Goal: Information Seeking & Learning: Learn about a topic

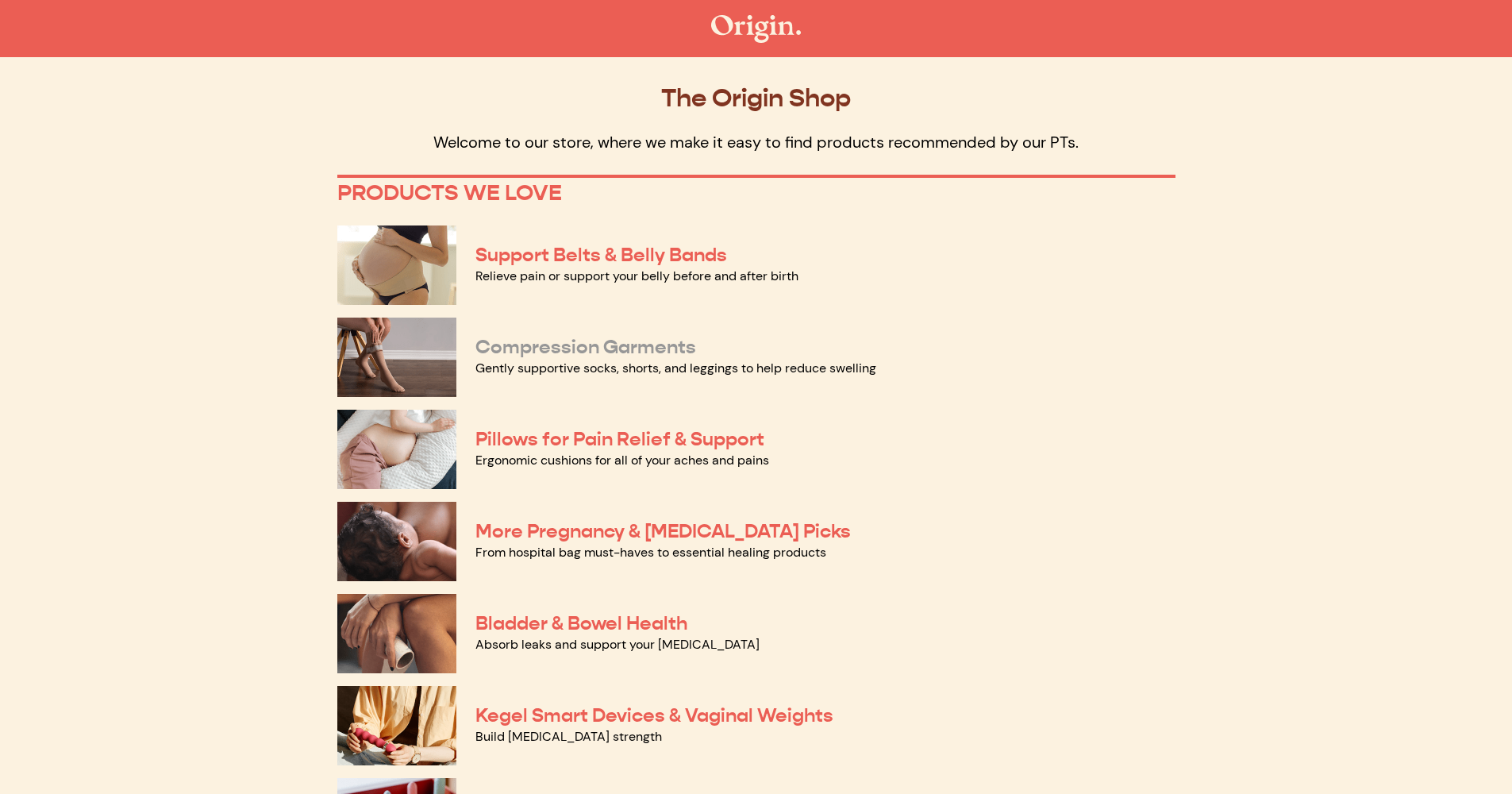
click at [589, 352] on link "Compression Garments" at bounding box center [585, 347] width 221 height 24
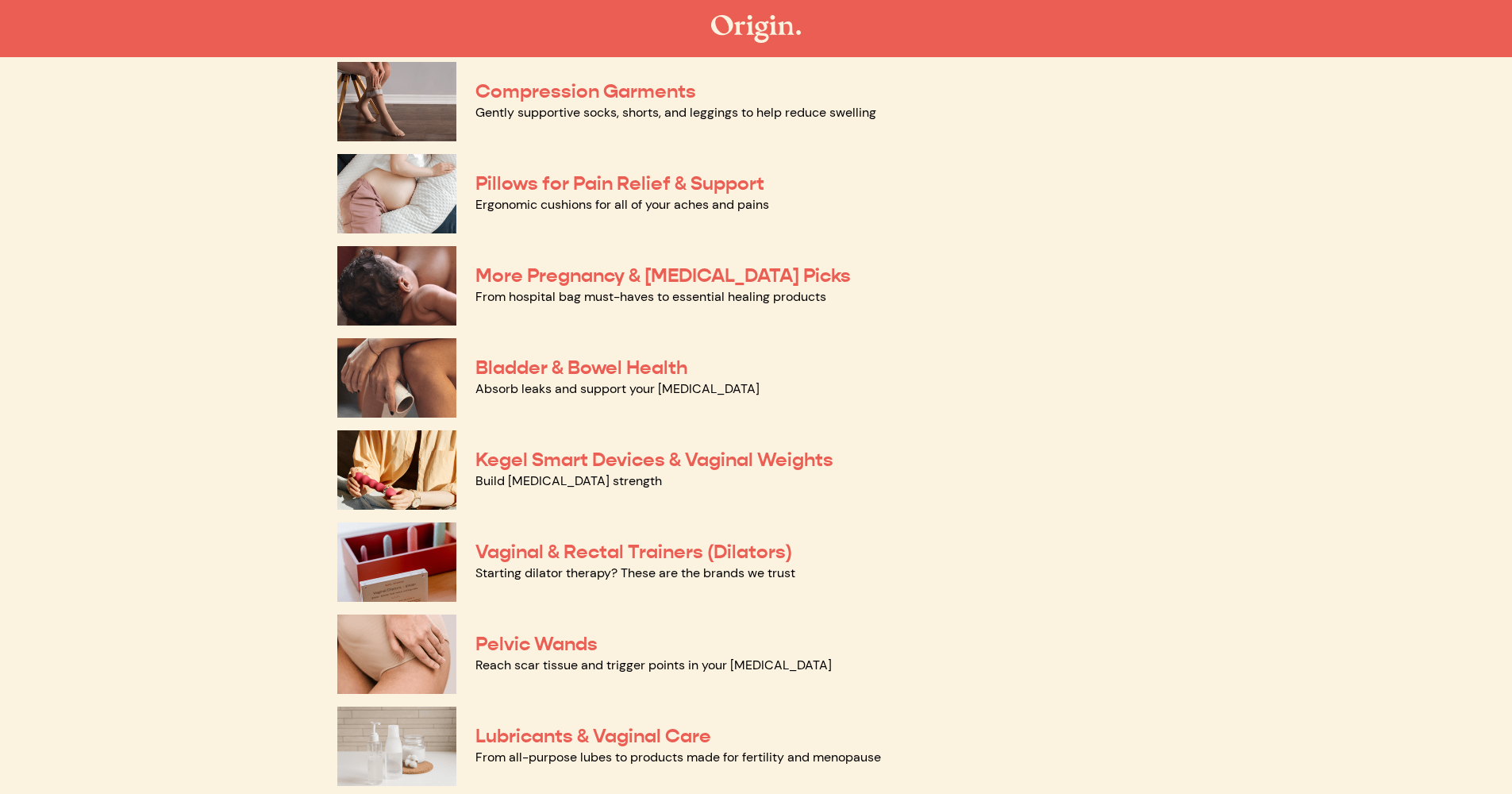
scroll to position [346, 0]
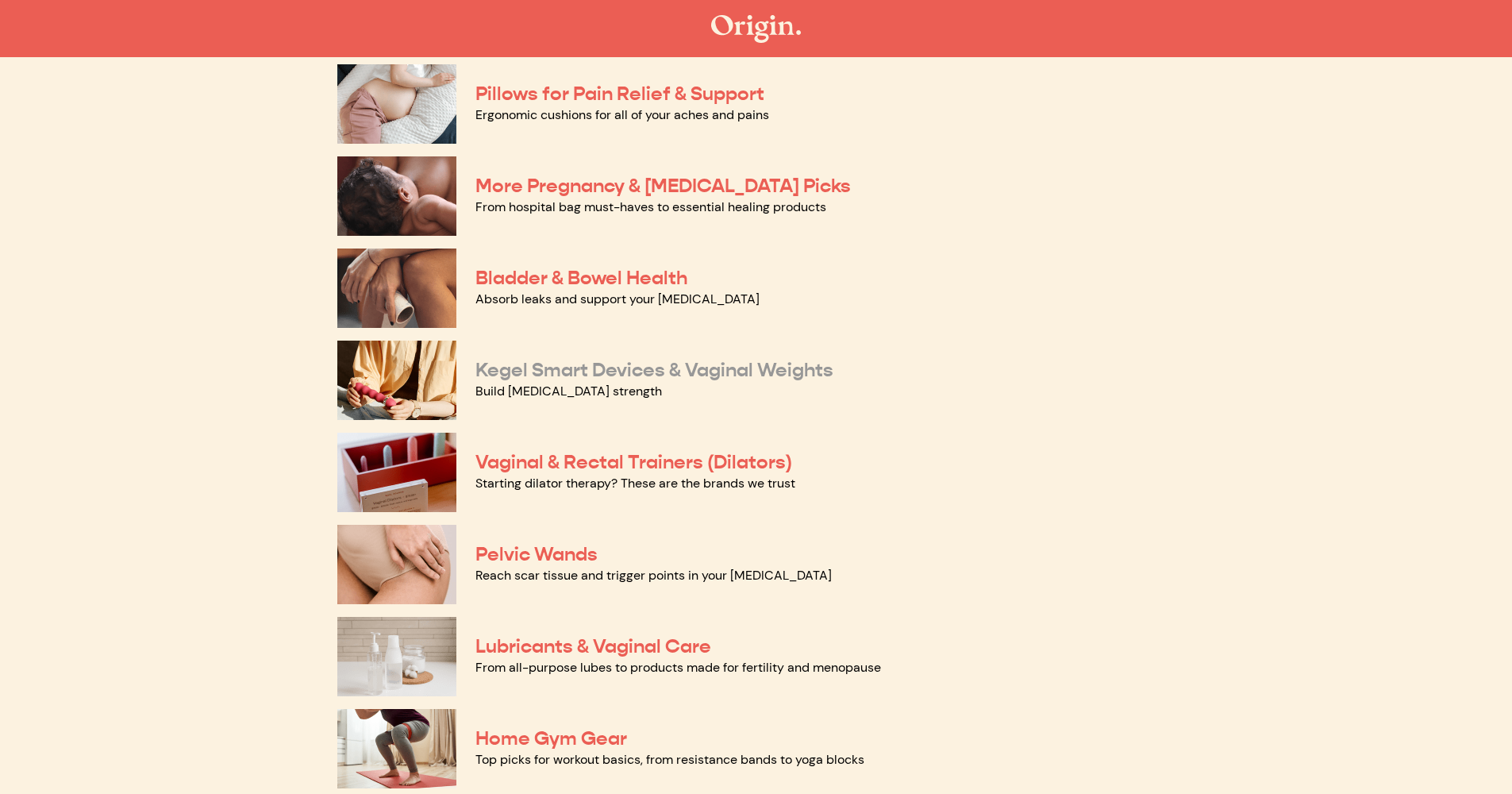
click at [647, 379] on link "Kegel Smart Devices & Vaginal Weights" at bounding box center [654, 369] width 358 height 24
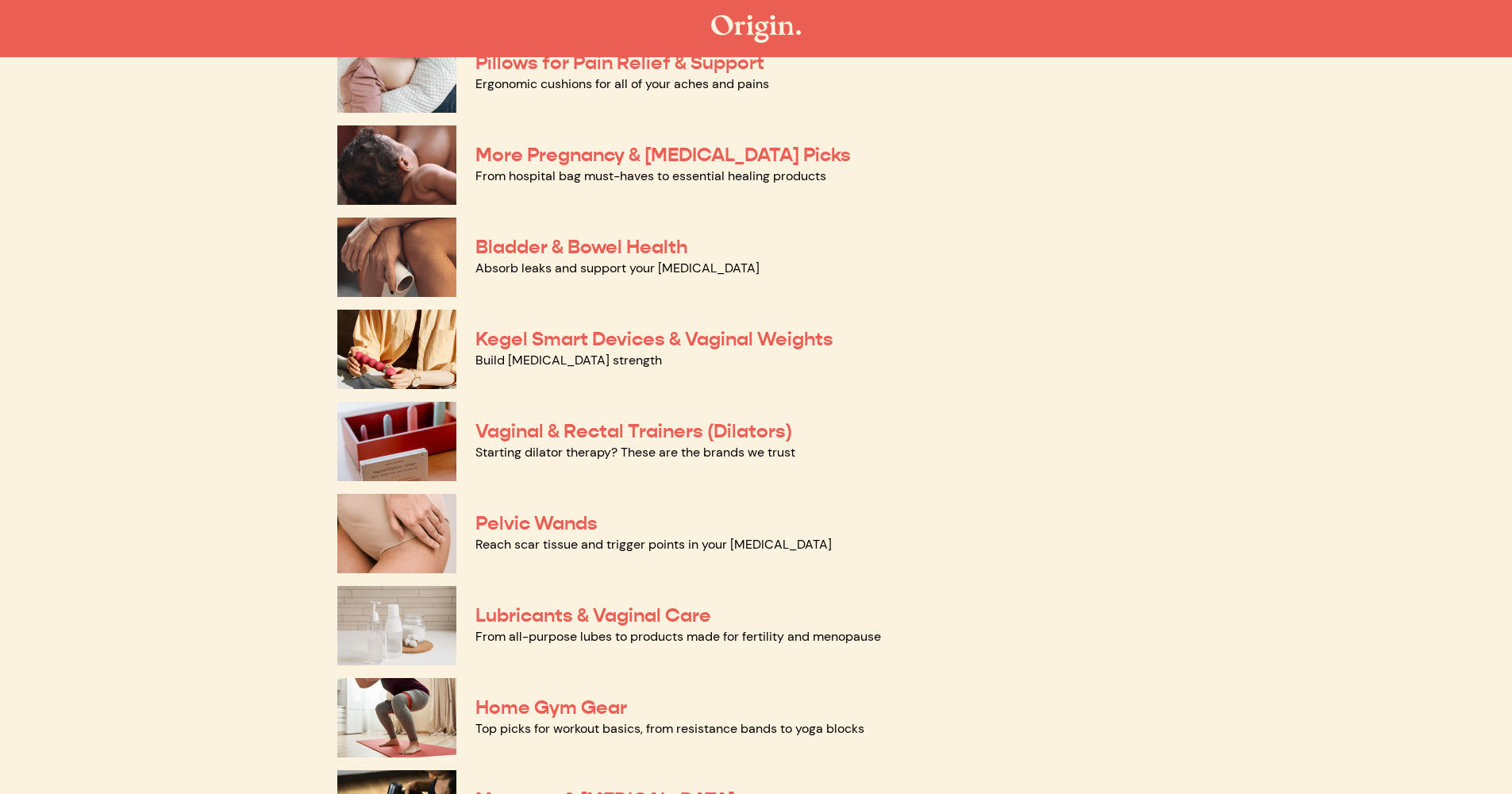
scroll to position [397, 0]
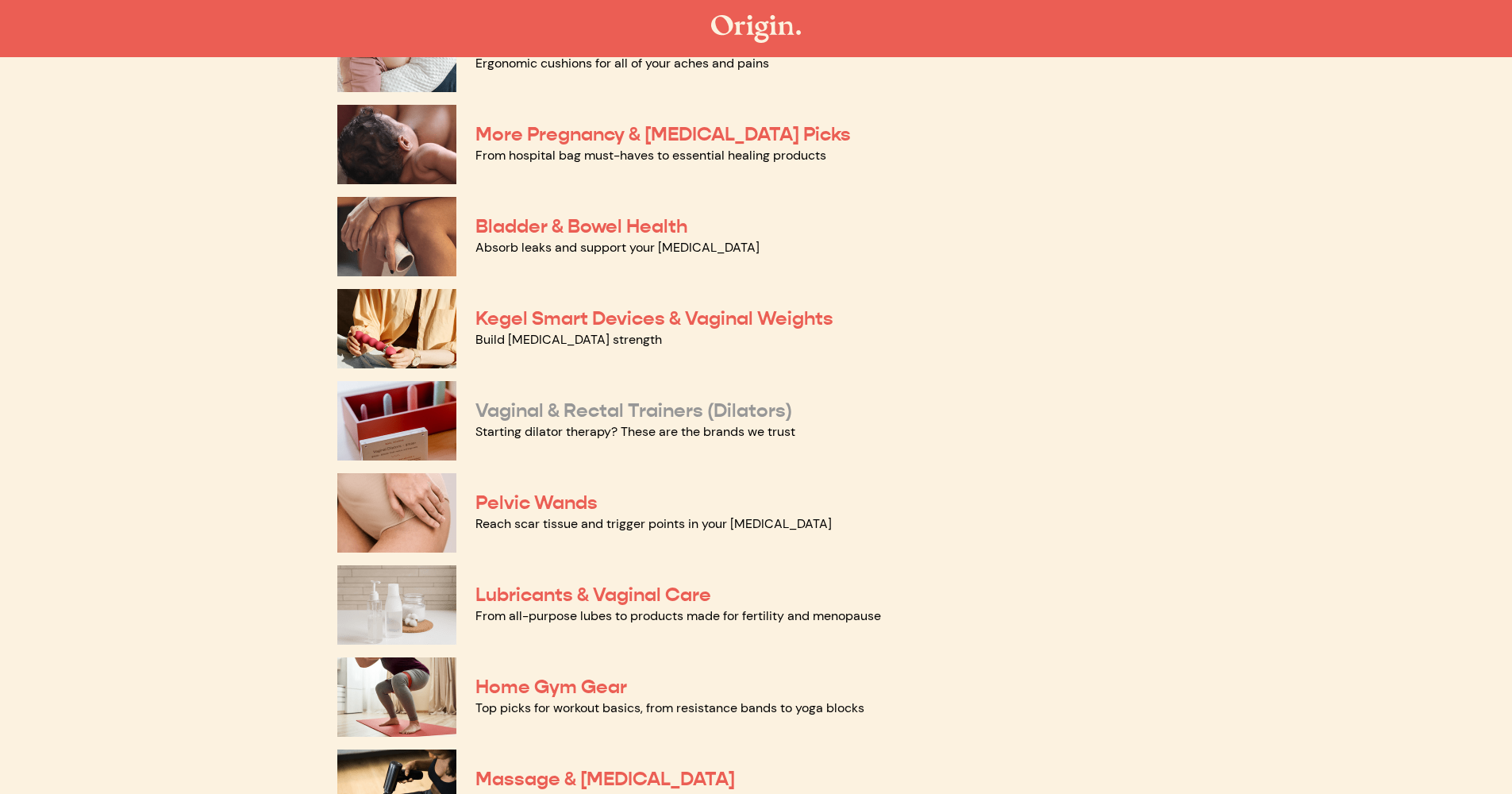
click at [630, 409] on link "Vaginal & Rectal Trainers (Dilators)" at bounding box center [634, 410] width 317 height 24
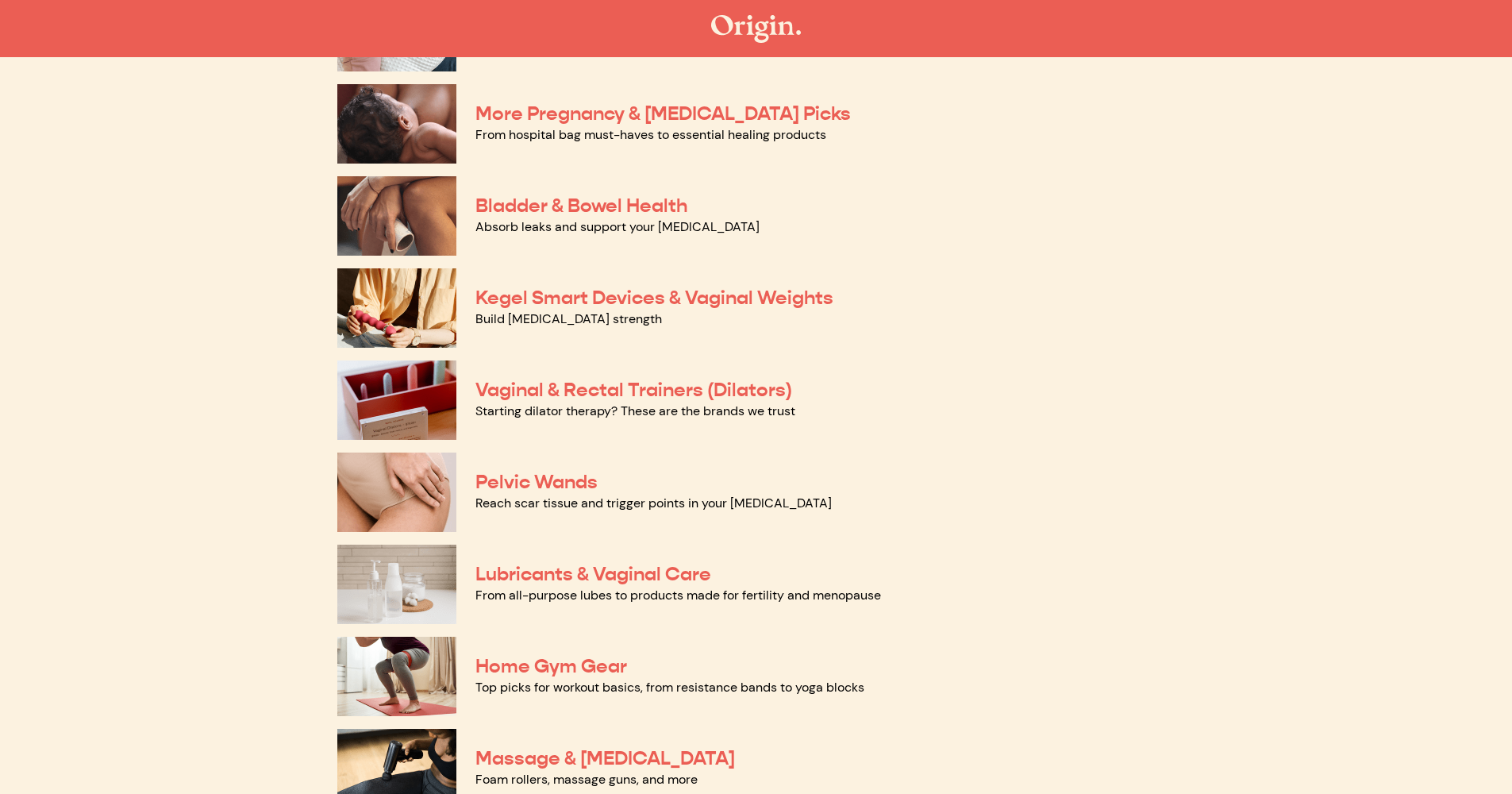
scroll to position [466, 0]
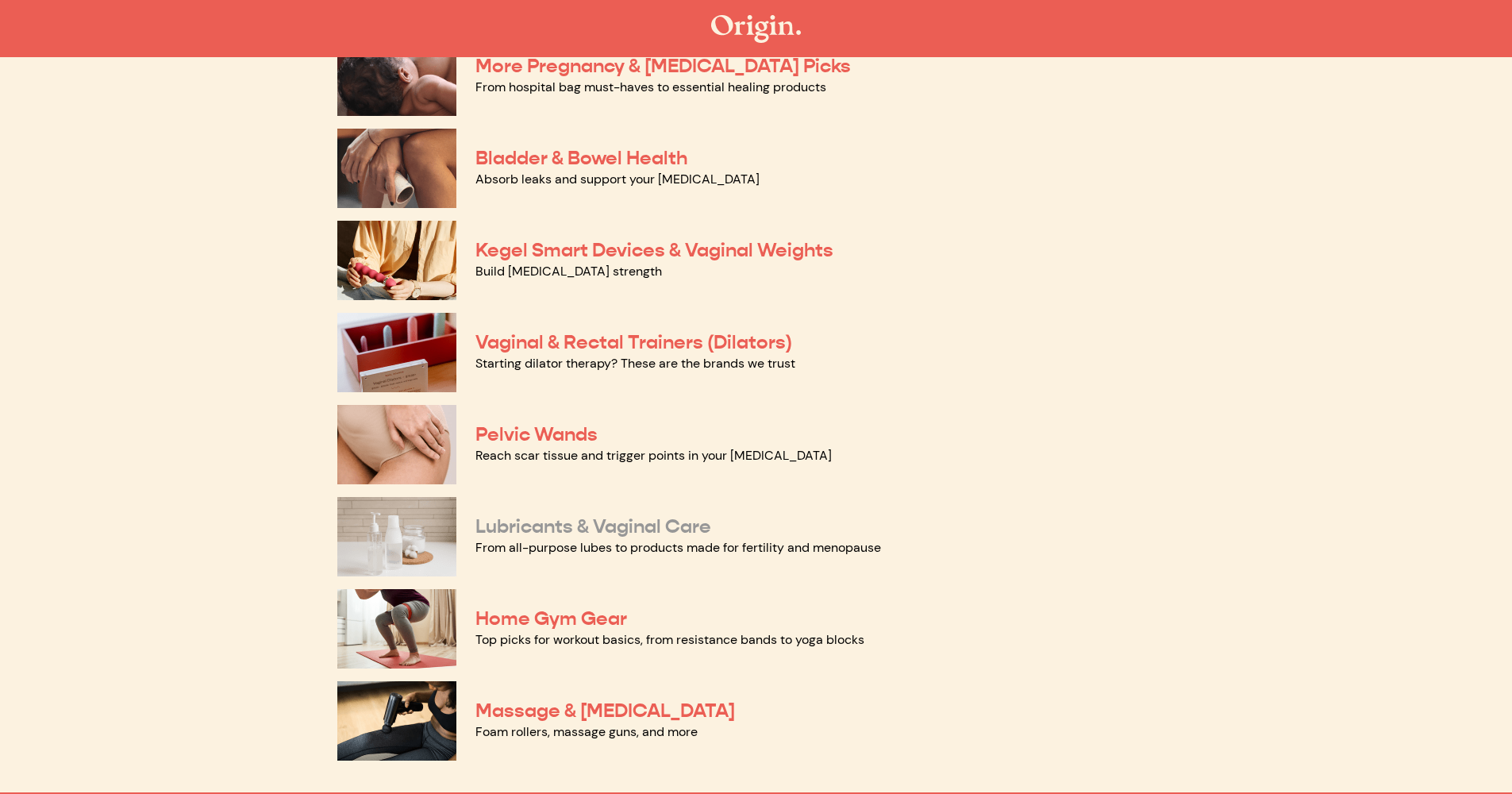
click at [585, 532] on link "Lubricants & Vaginal Care" at bounding box center [593, 526] width 236 height 24
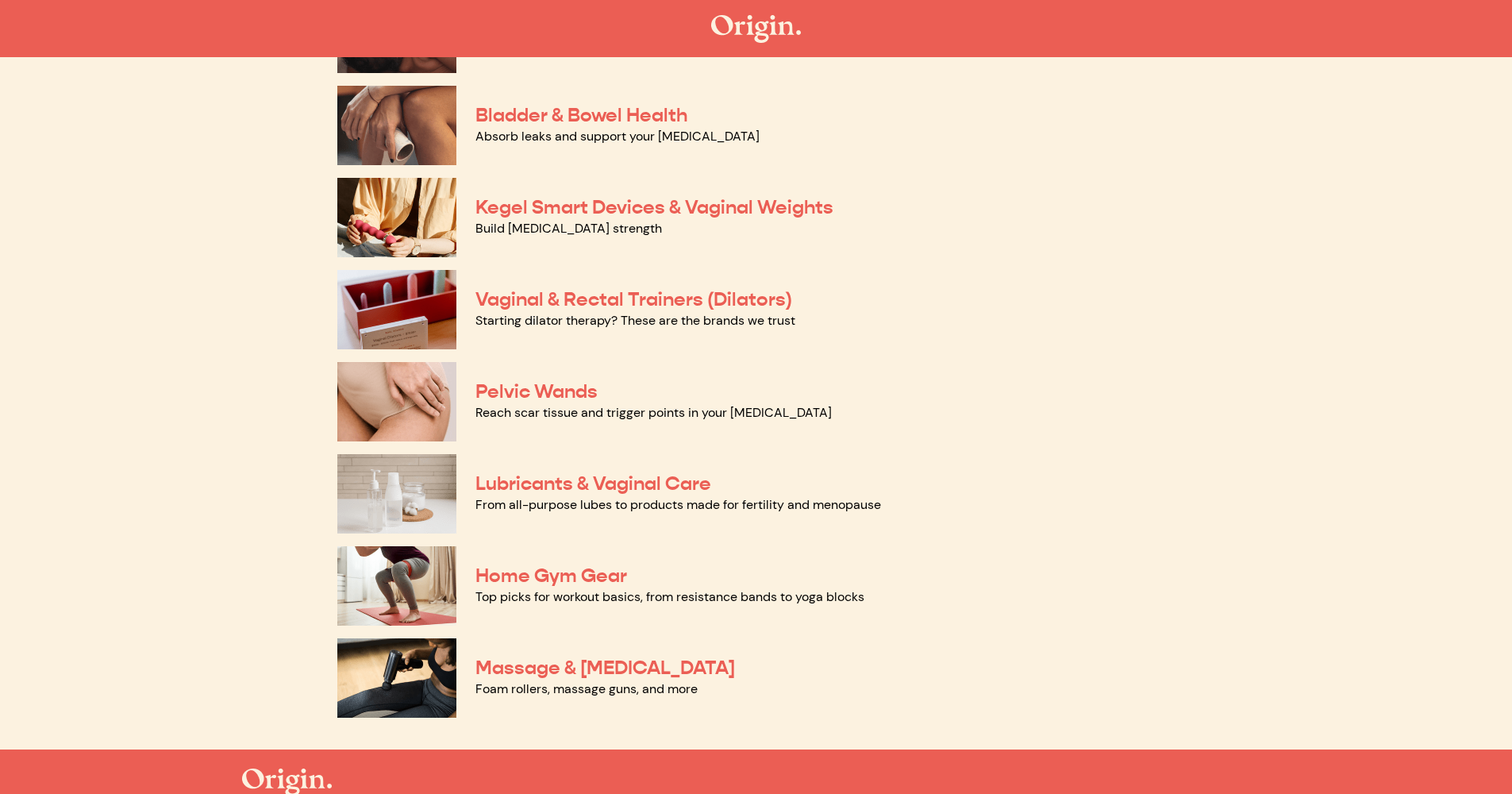
scroll to position [608, 0]
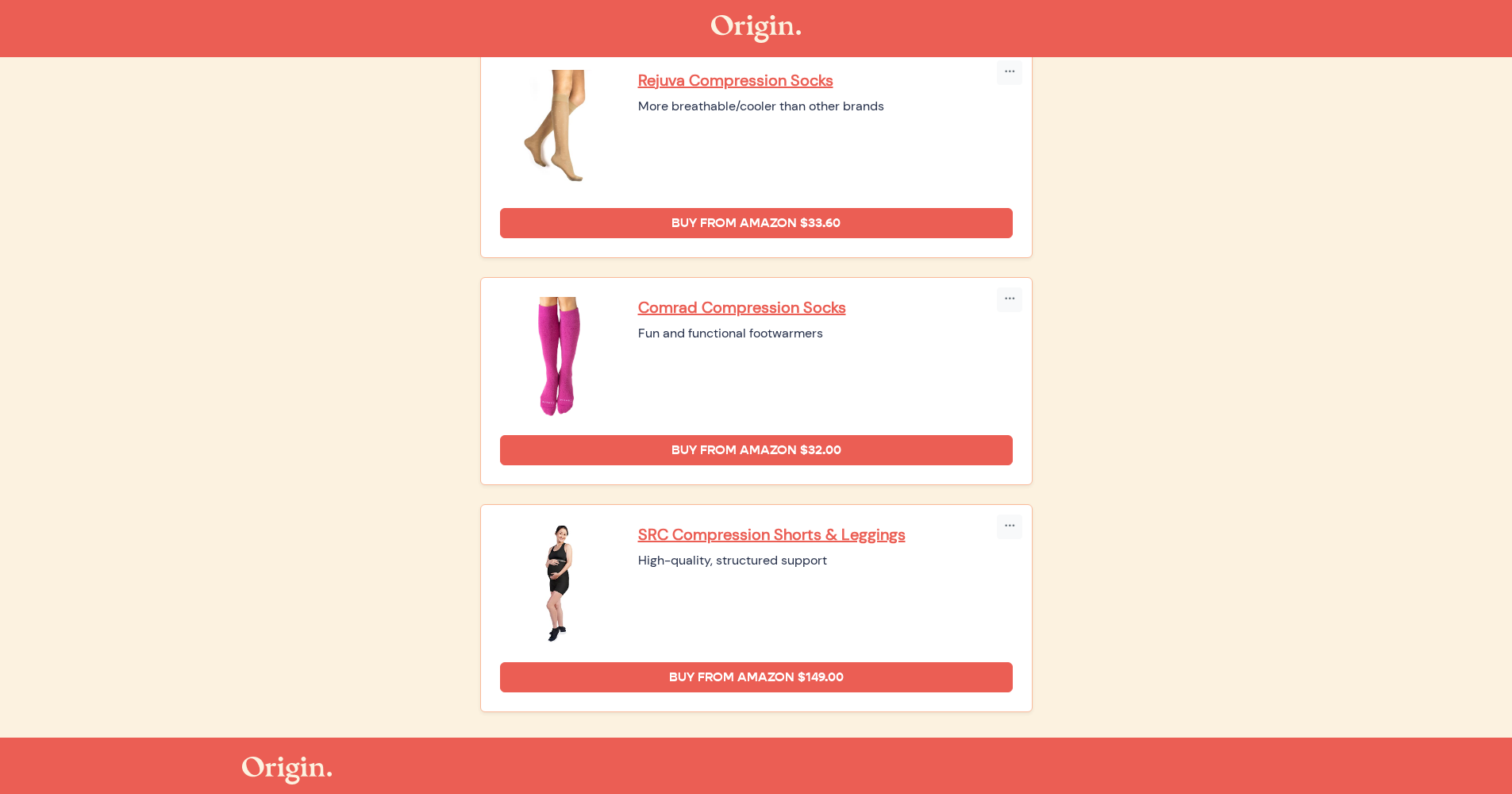
scroll to position [447, 0]
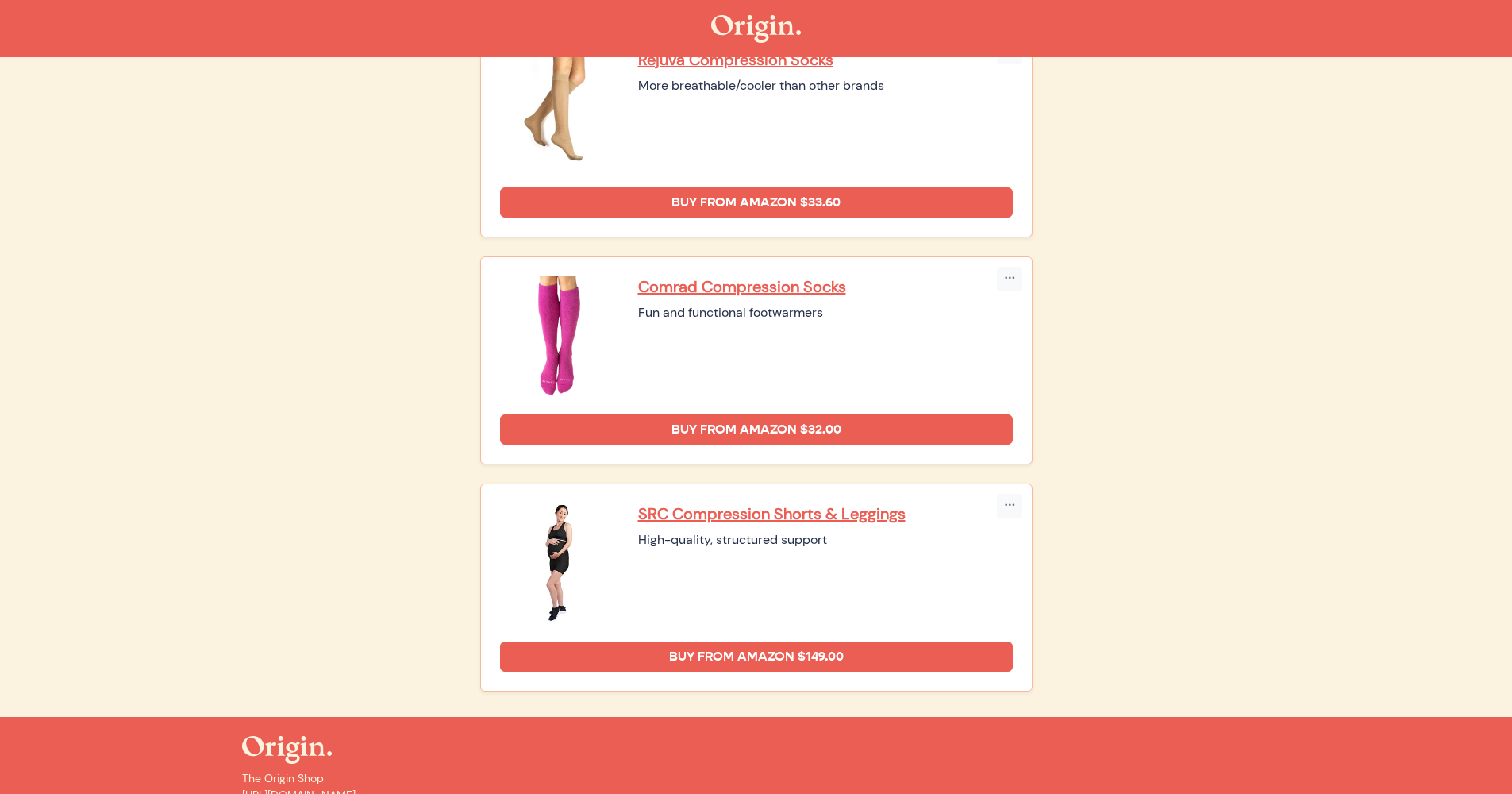
click at [1353, 587] on main "The provider shares their recommendations based on their independent research a…" at bounding box center [756, 163] width 1512 height 1108
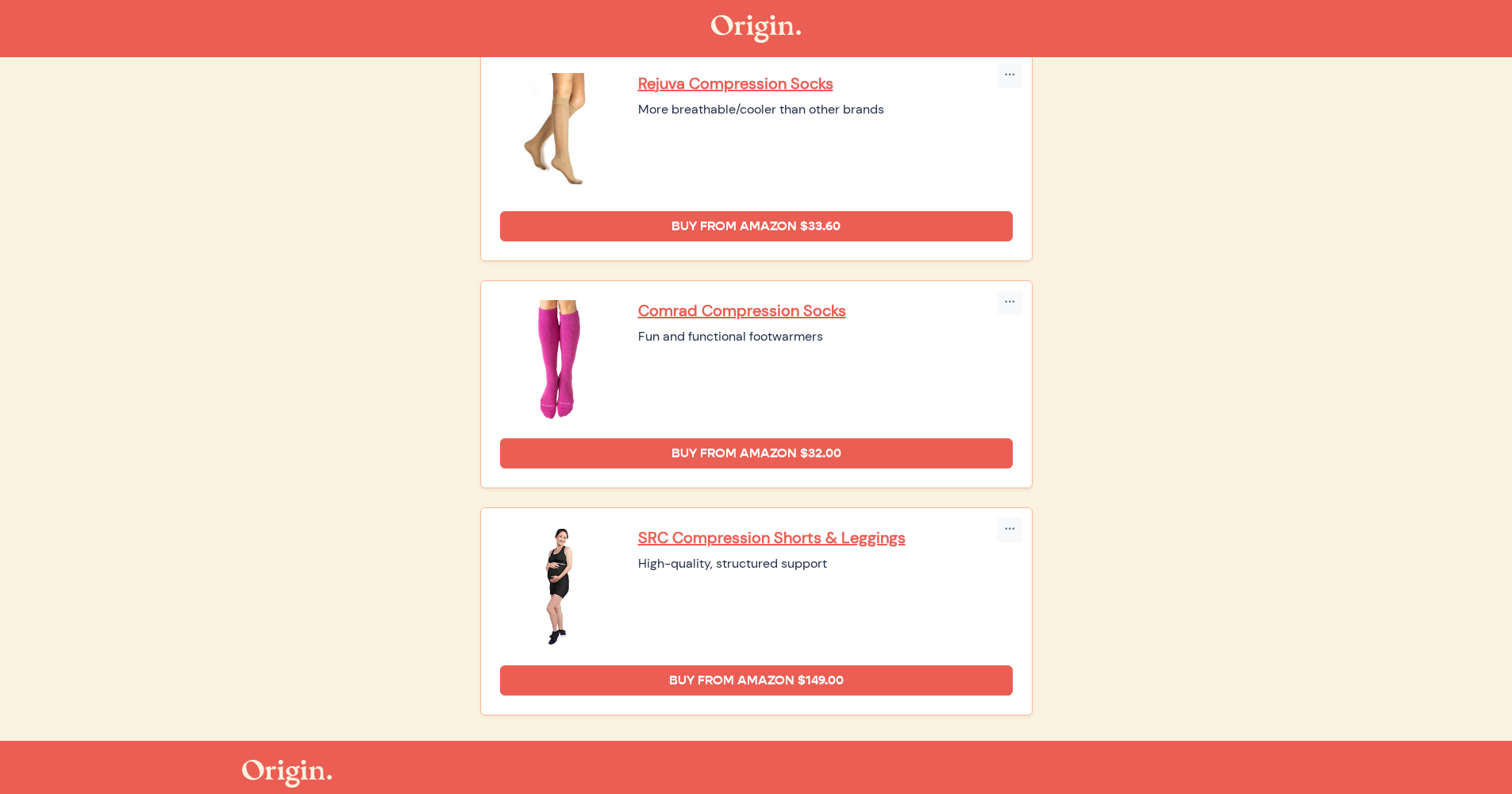
scroll to position [0, 0]
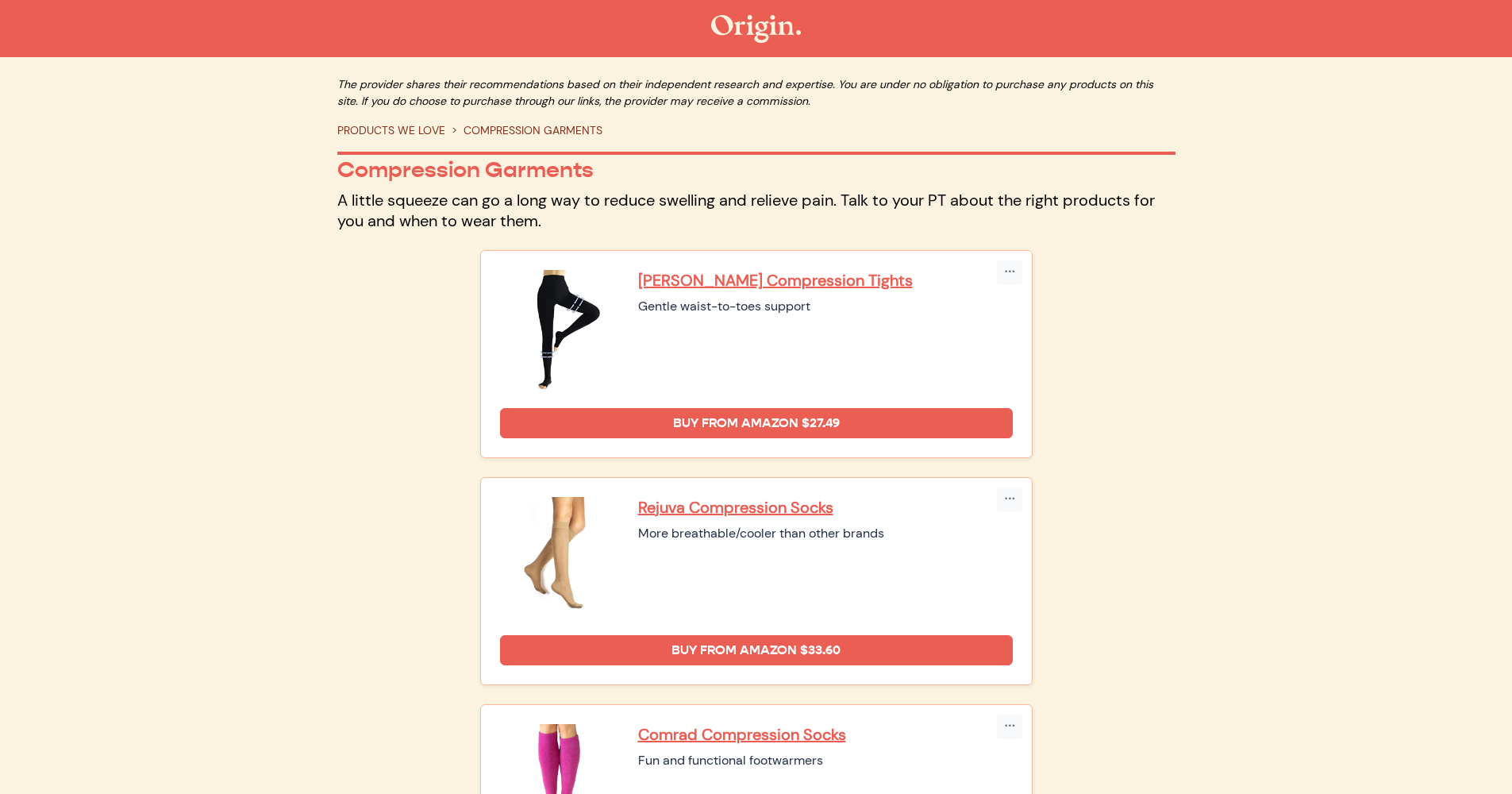
click at [1210, 586] on div "The provider shares their recommendations based on their independent research a…" at bounding box center [756, 611] width 1029 height 1070
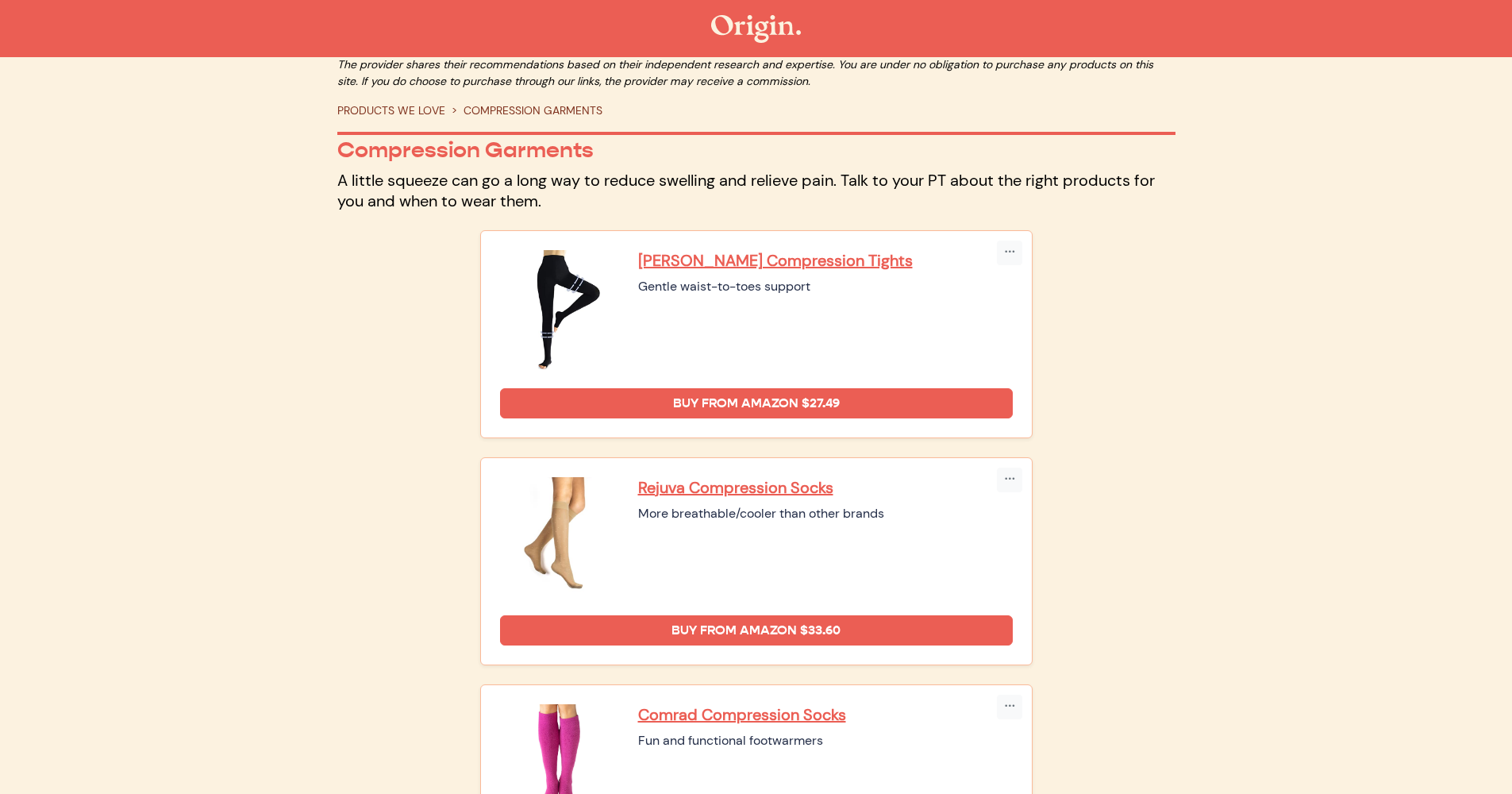
scroll to position [30, 0]
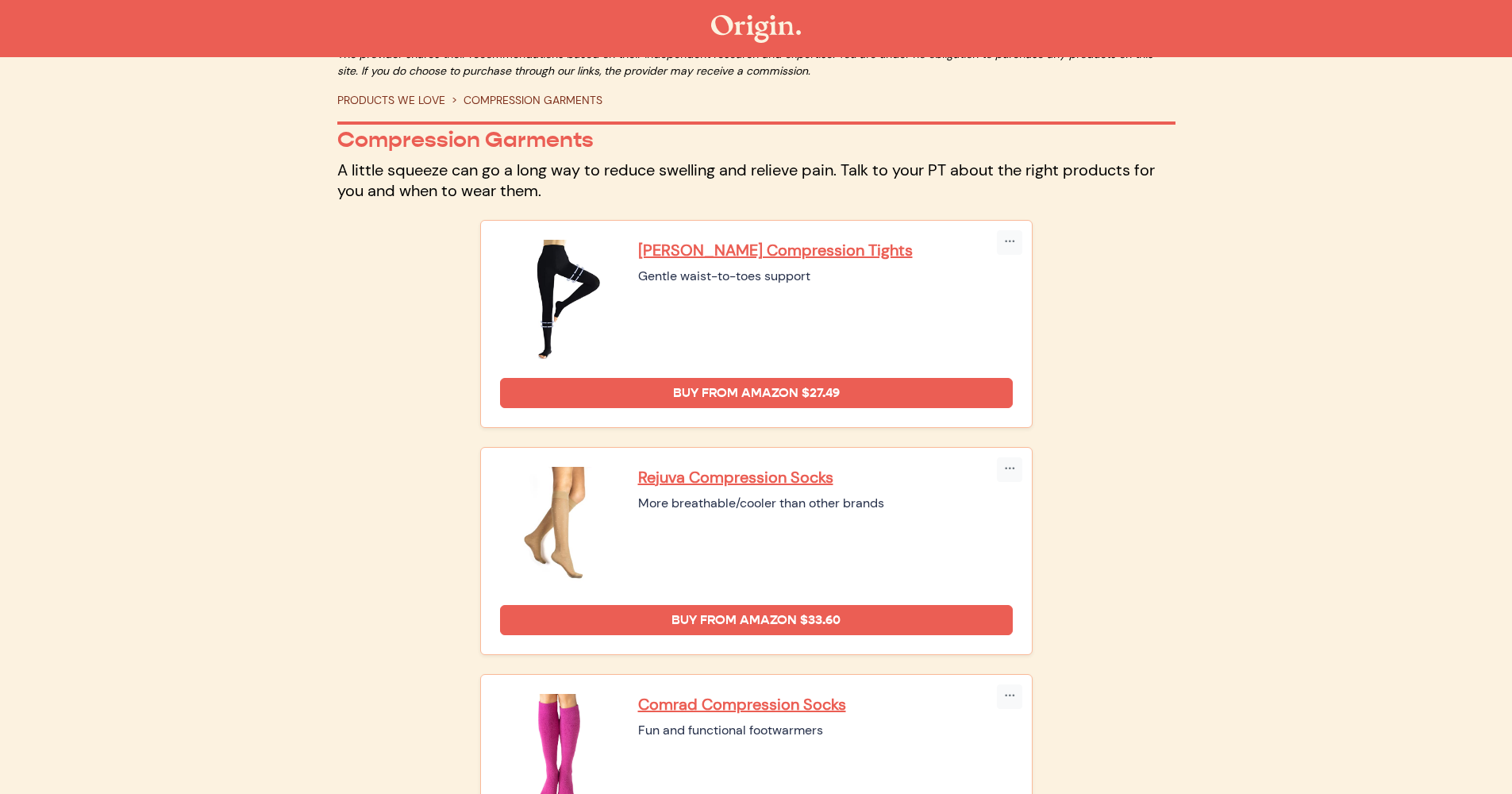
click at [1207, 572] on div "The provider shares their recommendations based on their independent research a…" at bounding box center [756, 581] width 1029 height 1070
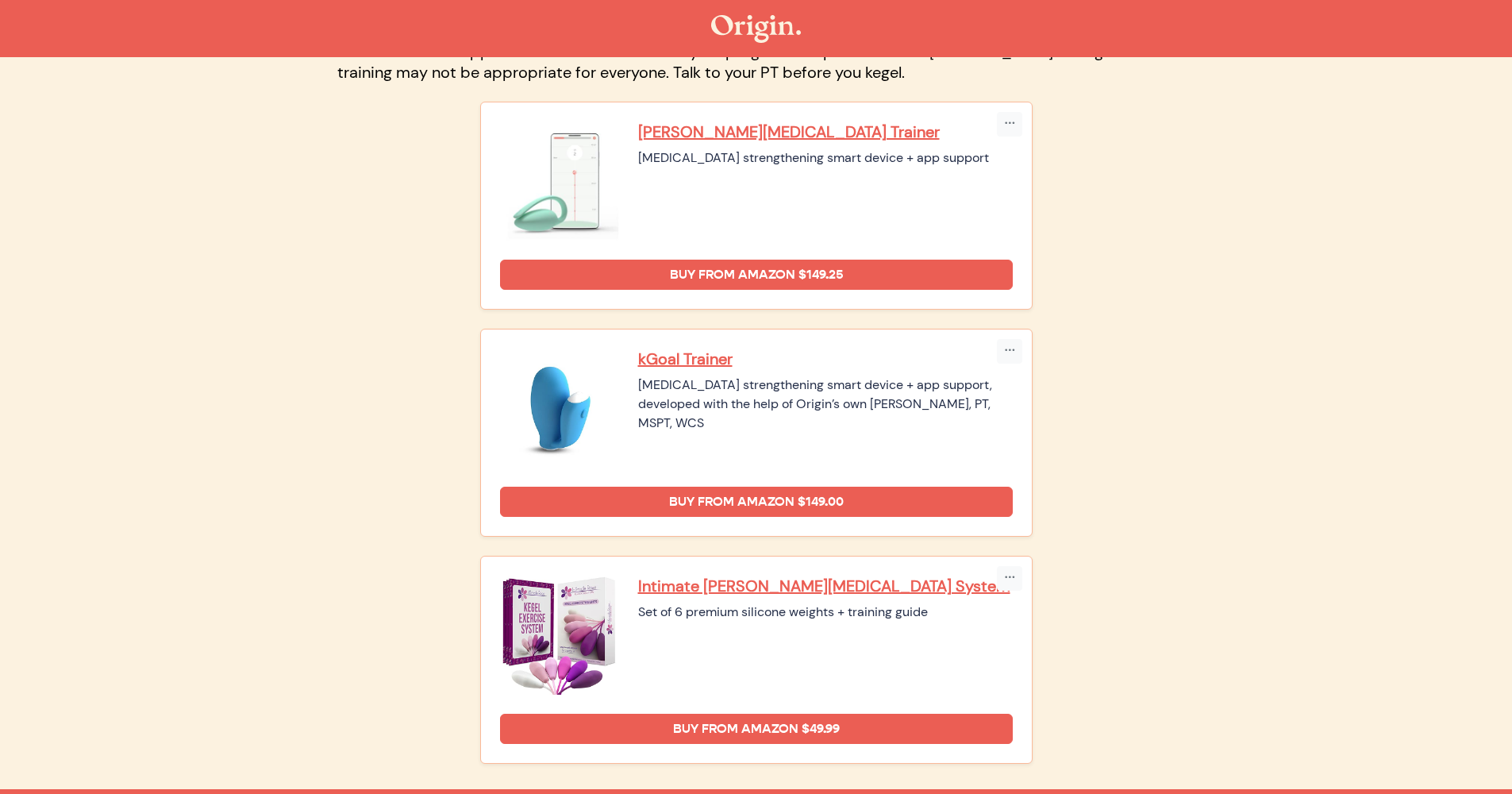
scroll to position [325, 0]
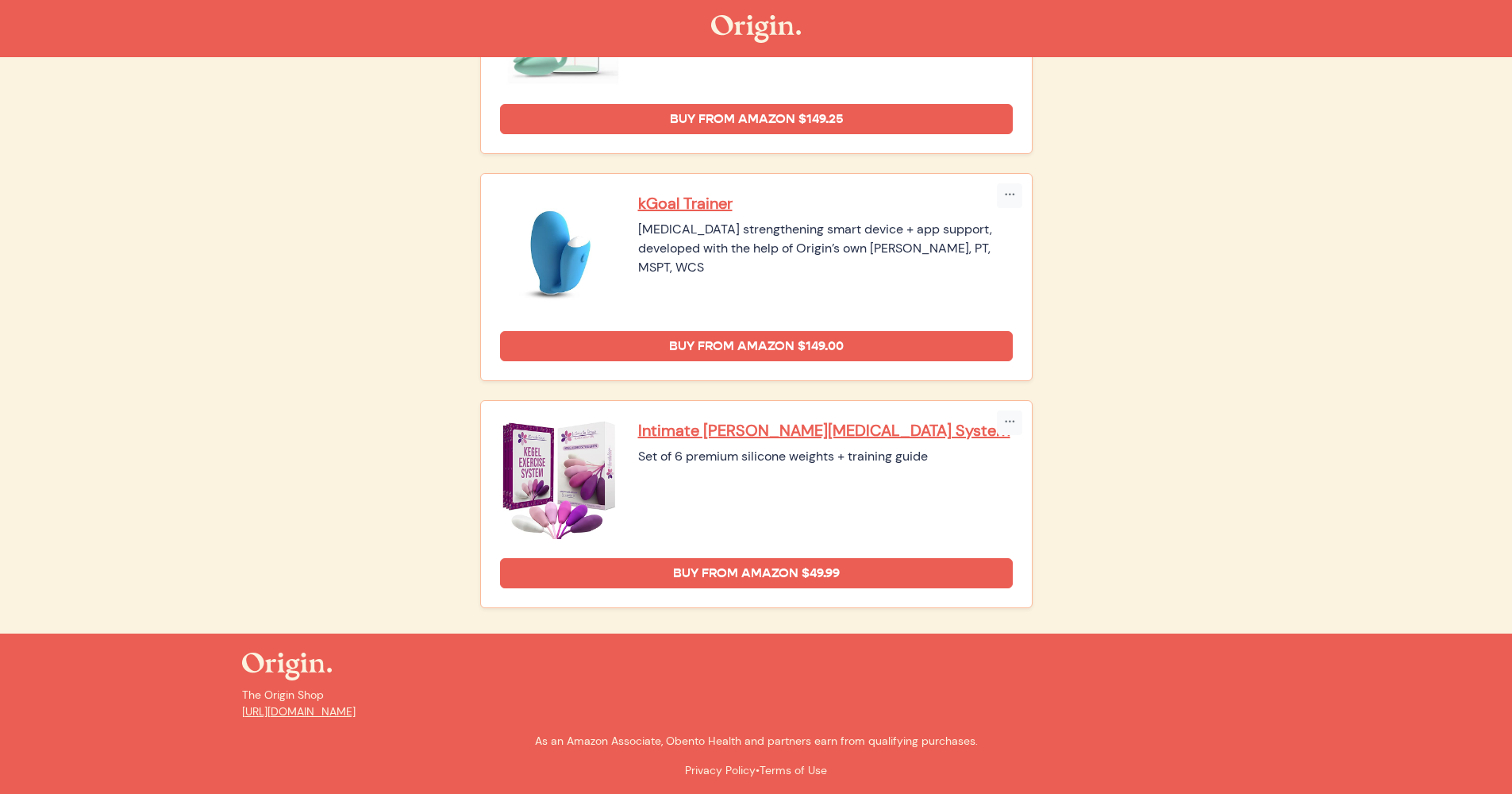
click at [1152, 566] on div "Copy Link Embed Elvie Pelvic Floor Trainer Pelvic floor strengthening smart dev…" at bounding box center [756, 267] width 857 height 694
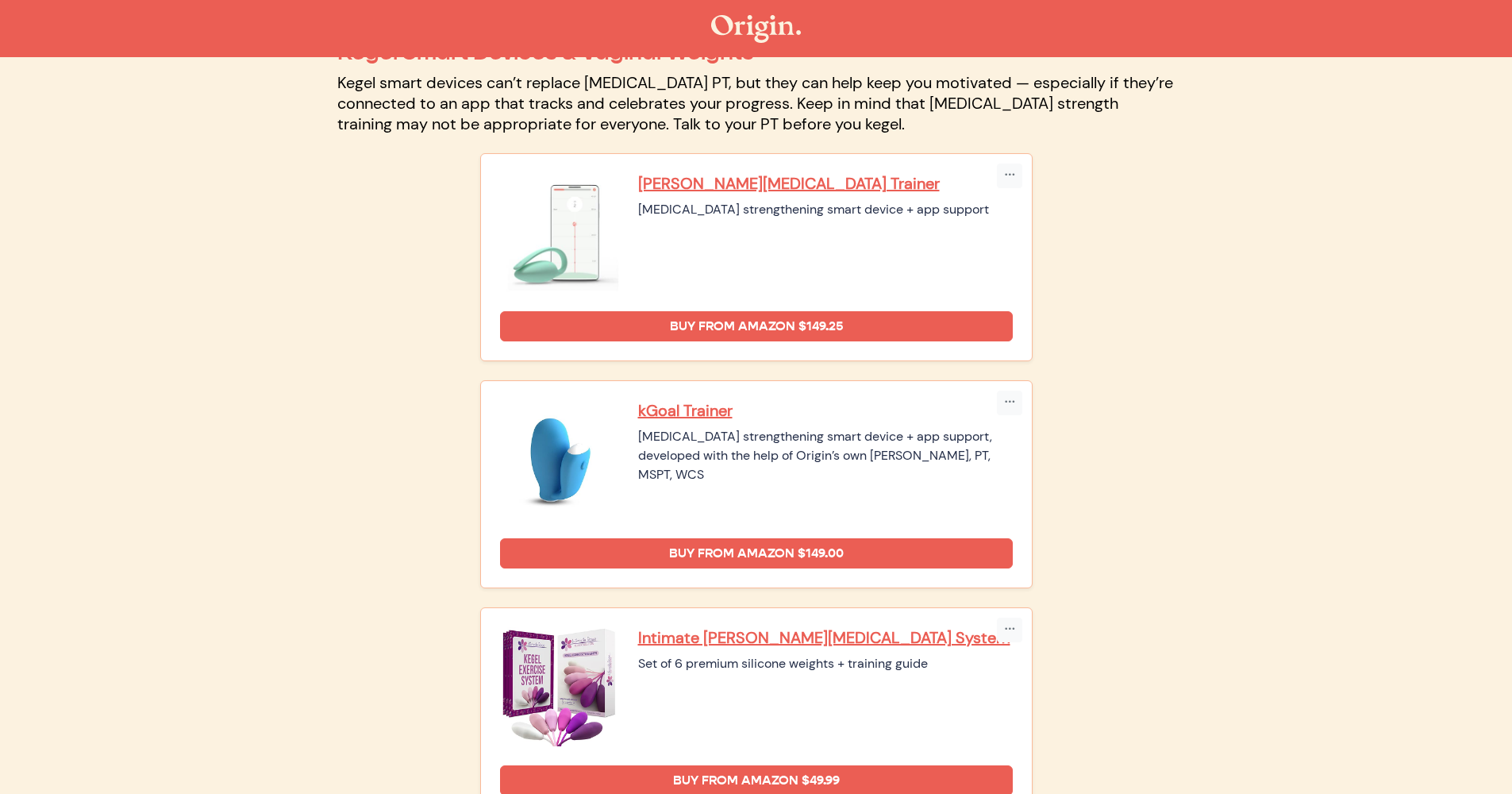
scroll to position [108, 0]
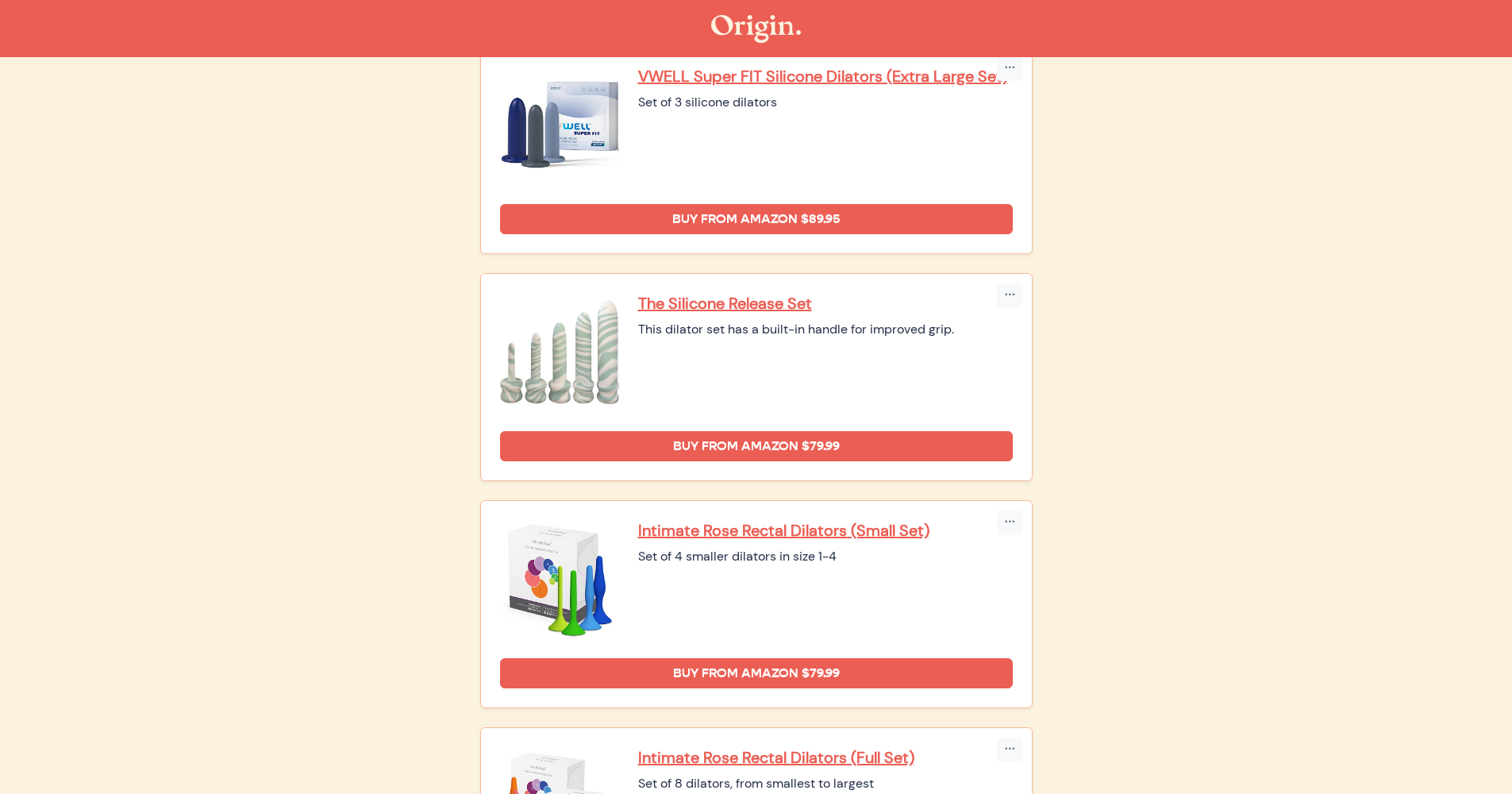
scroll to position [1843, 0]
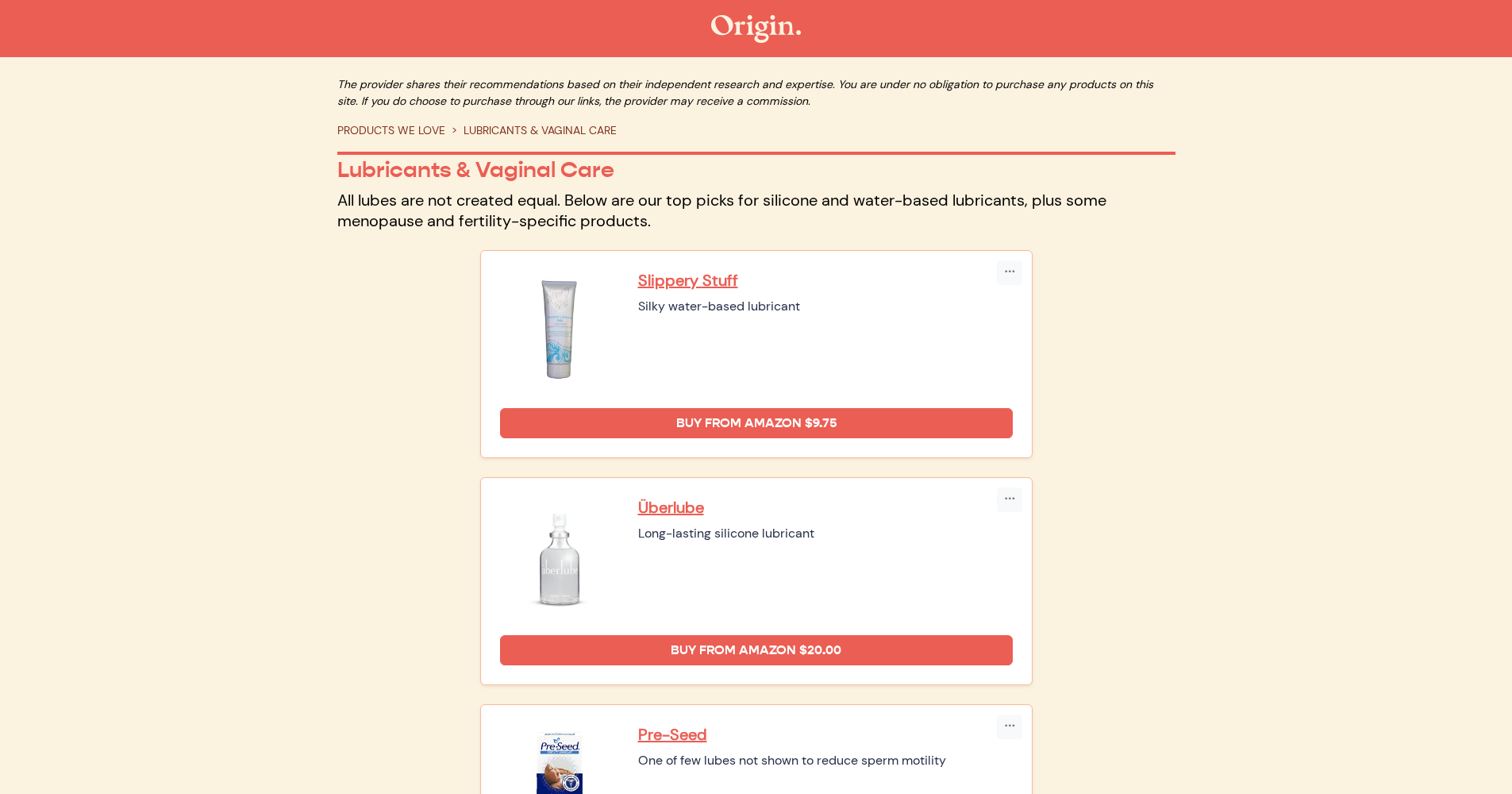
click at [419, 221] on p "All lubes are not created equal. Below are our top picks for silicone and water…" at bounding box center [756, 210] width 838 height 41
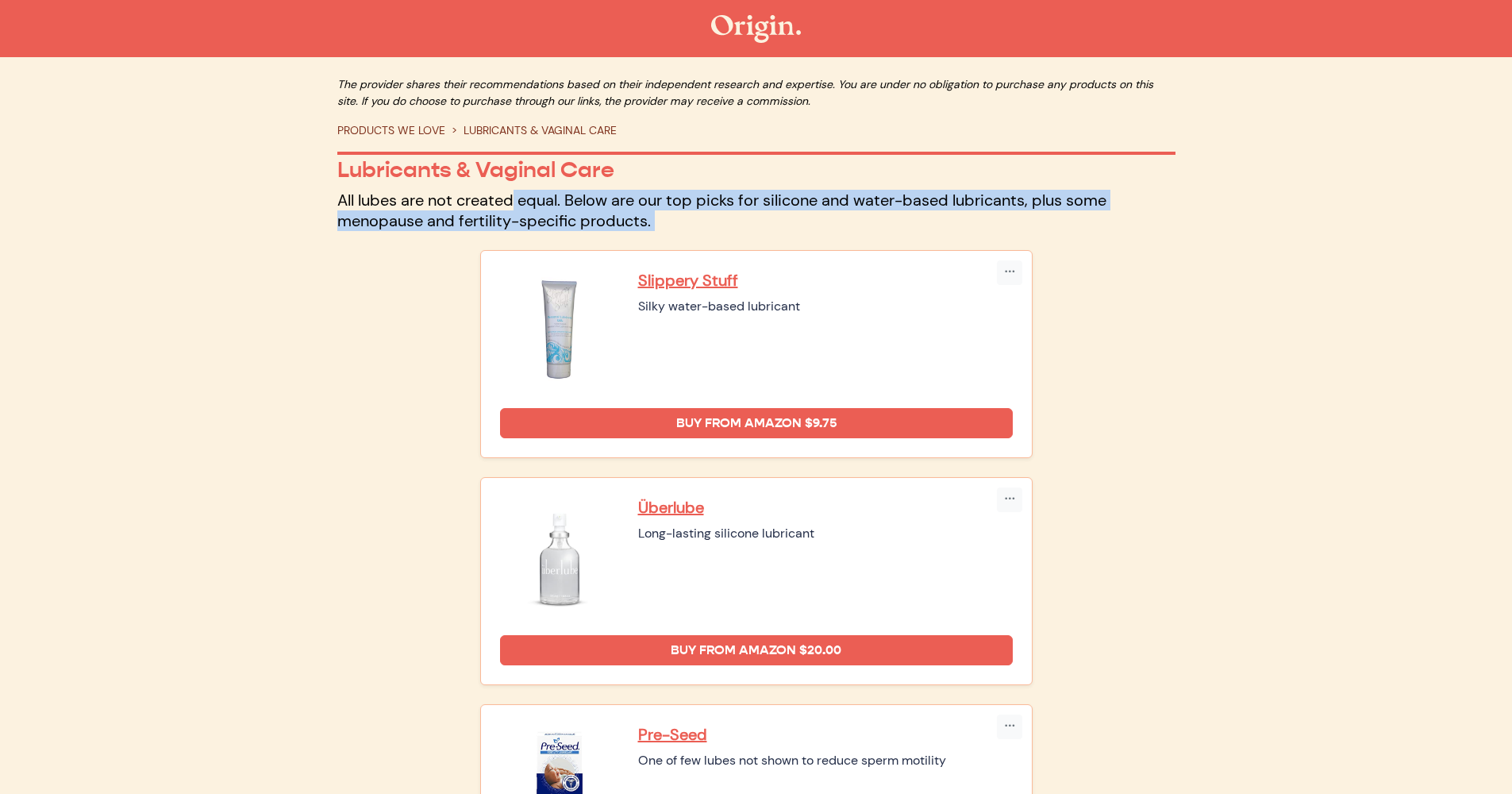
click at [419, 221] on p "All lubes are not created equal. Below are our top picks for silicone and water…" at bounding box center [756, 210] width 838 height 41
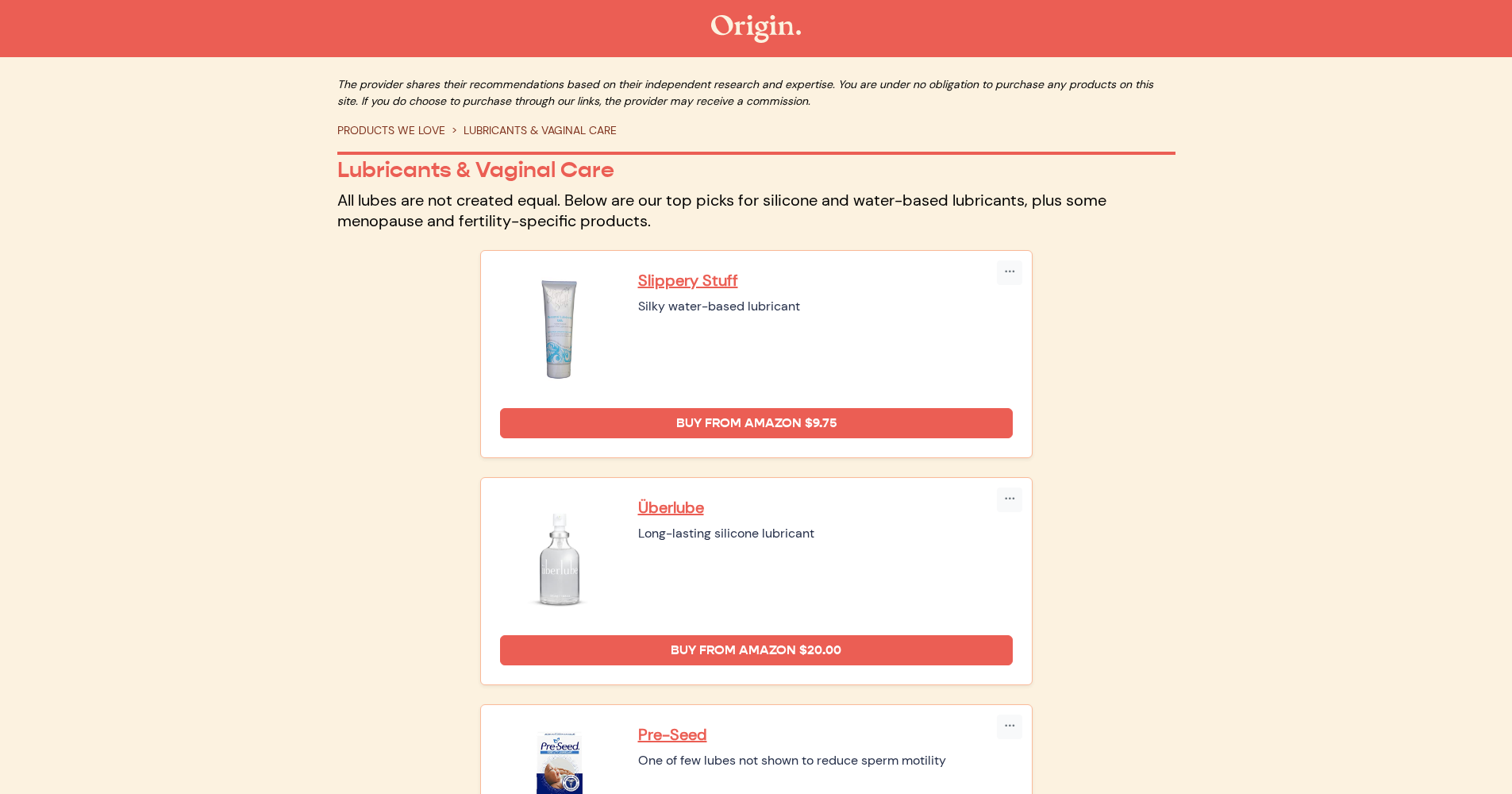
click at [818, 369] on div "Slippery Stuff Silky water-based lubricant" at bounding box center [826, 329] width 374 height 119
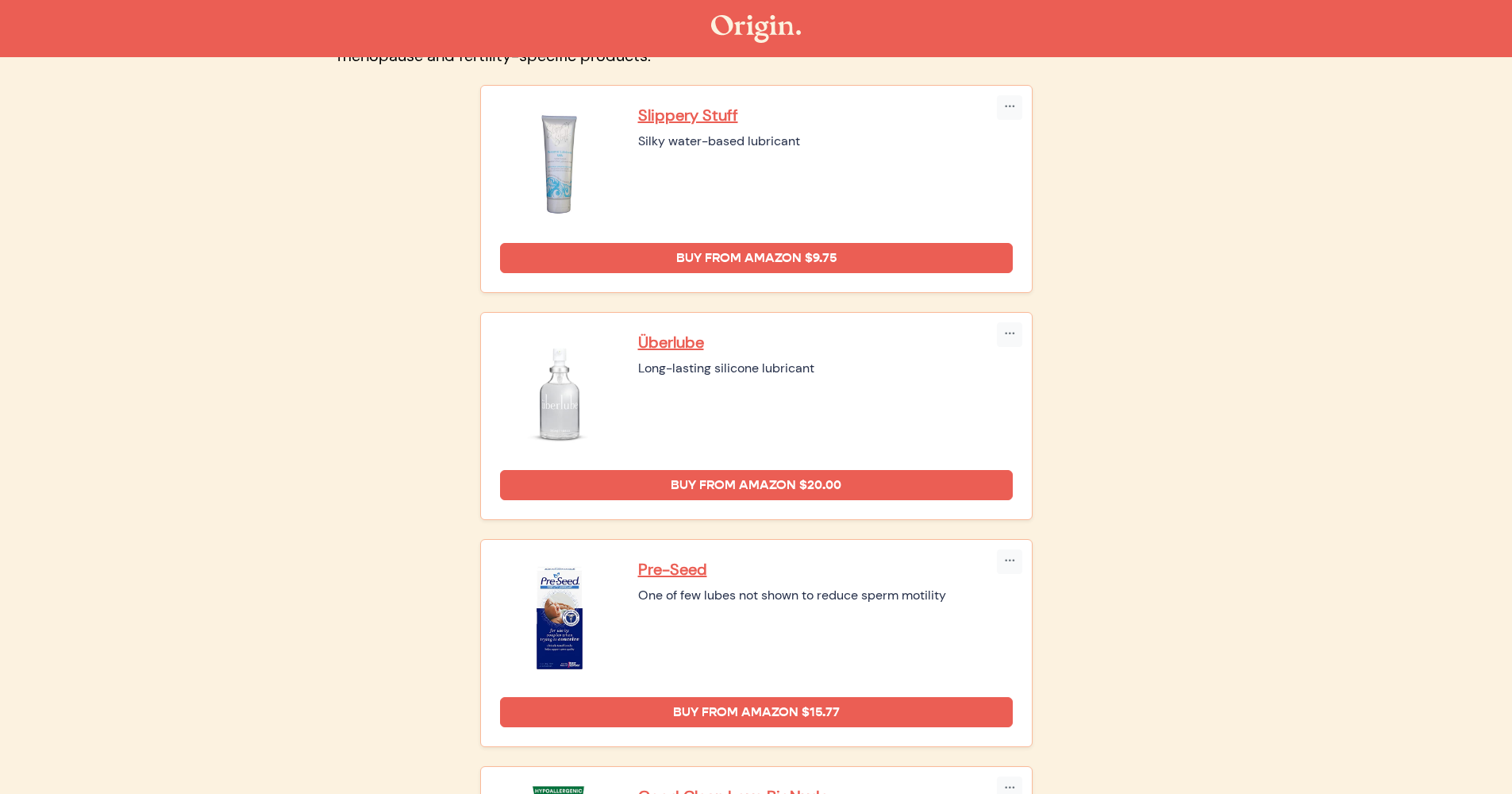
scroll to position [91, 0]
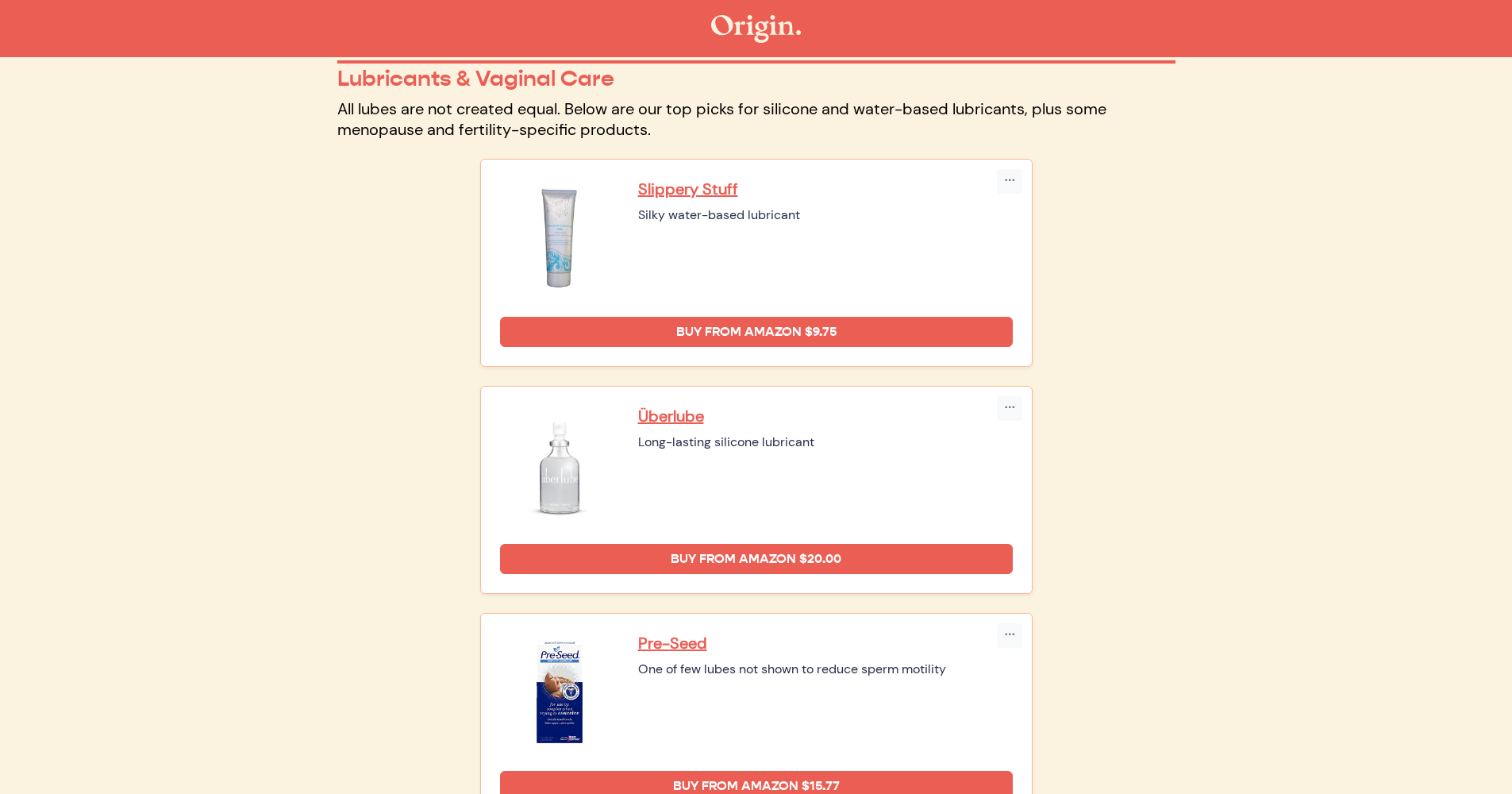
click at [661, 446] on div "Long-lasting silicone lubricant" at bounding box center [826, 442] width 374 height 19
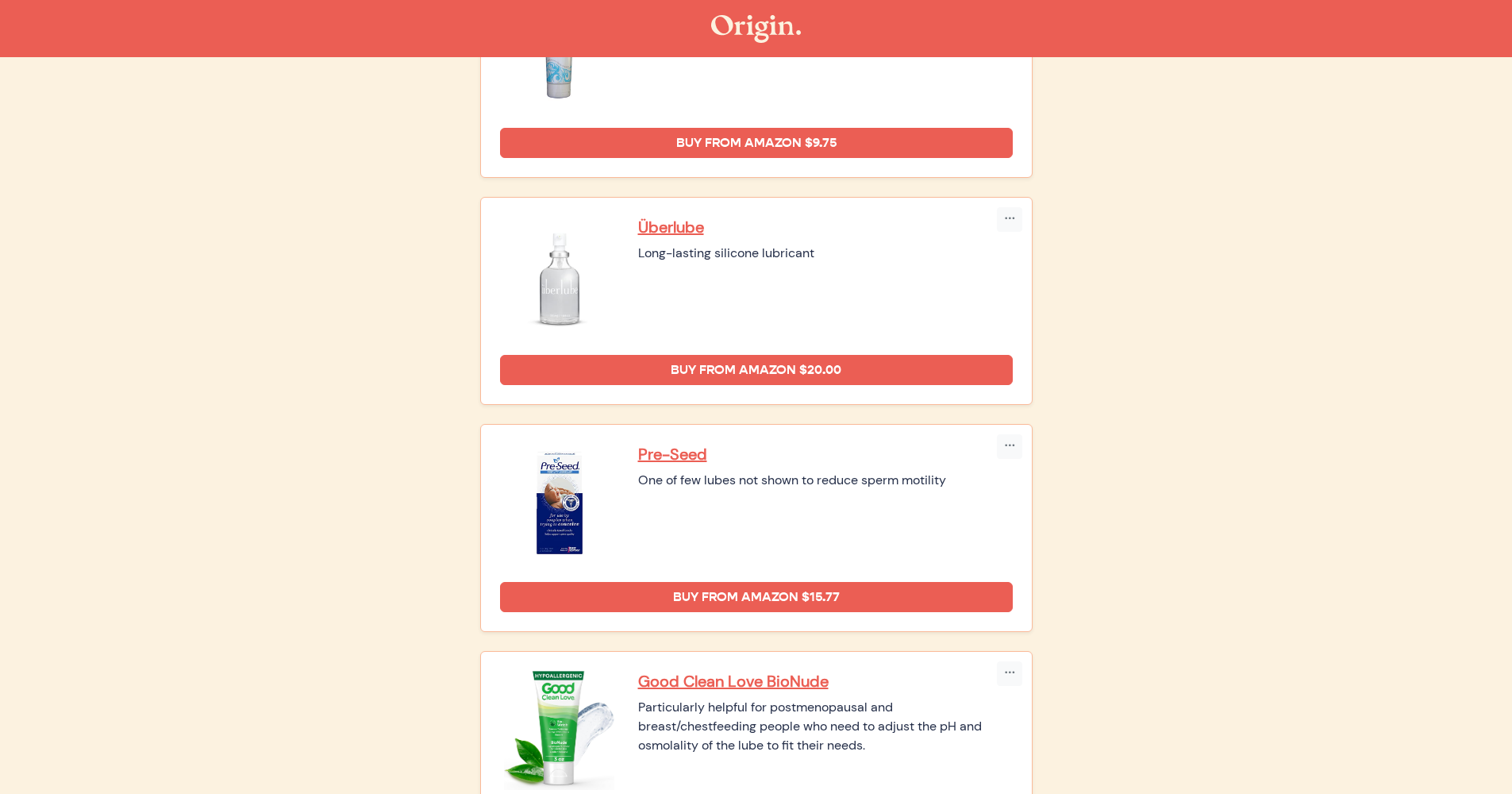
scroll to position [301, 0]
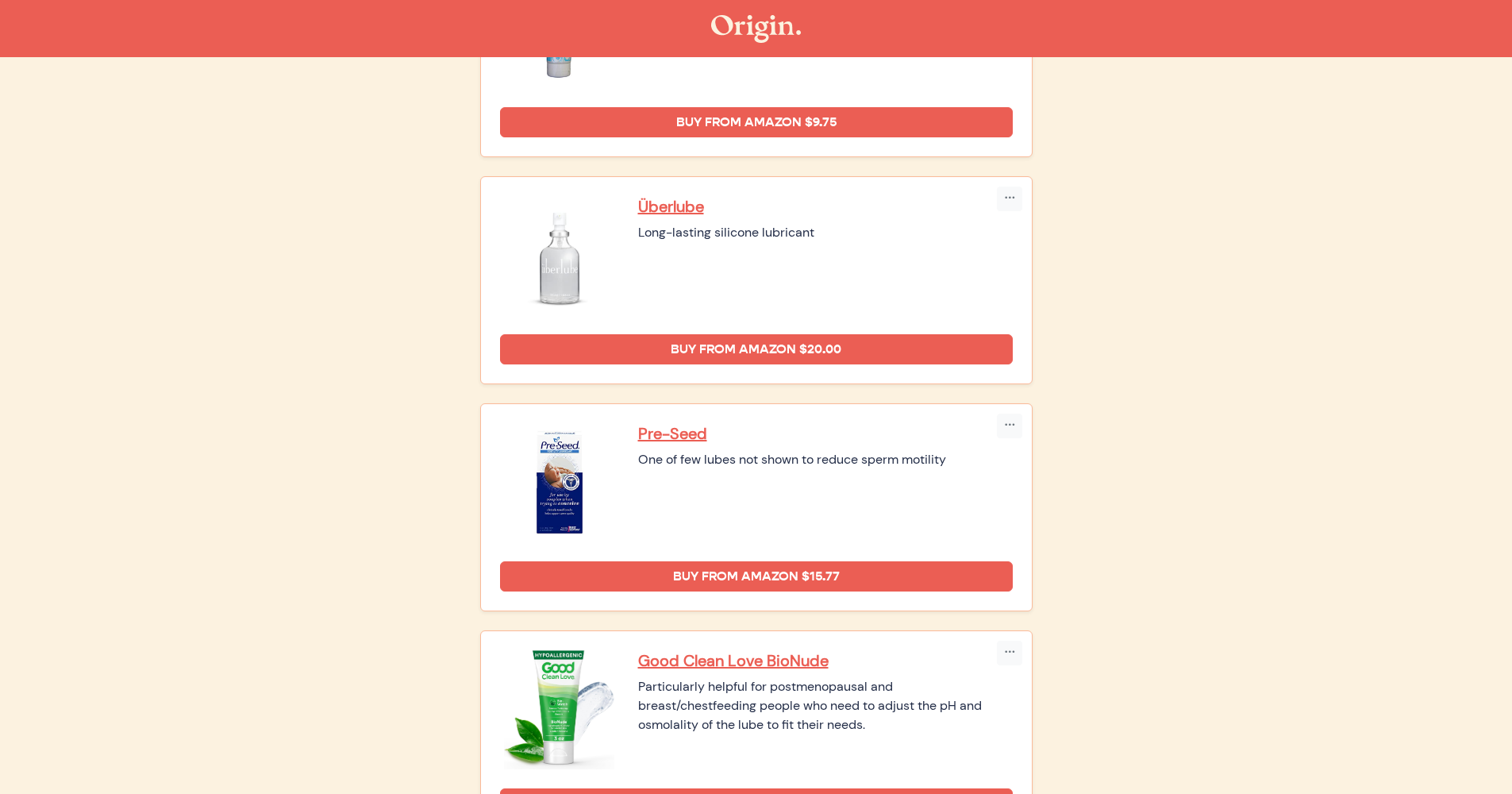
click at [725, 509] on div "Pre-Seed One of few lubes not shown to reduce sperm motility" at bounding box center [826, 482] width 374 height 119
click at [731, 455] on div "One of few lubes not shown to reduce sperm motility" at bounding box center [826, 459] width 374 height 19
click at [729, 493] on div "Pre-Seed One of few lubes not shown to reduce sperm motility" at bounding box center [826, 482] width 374 height 119
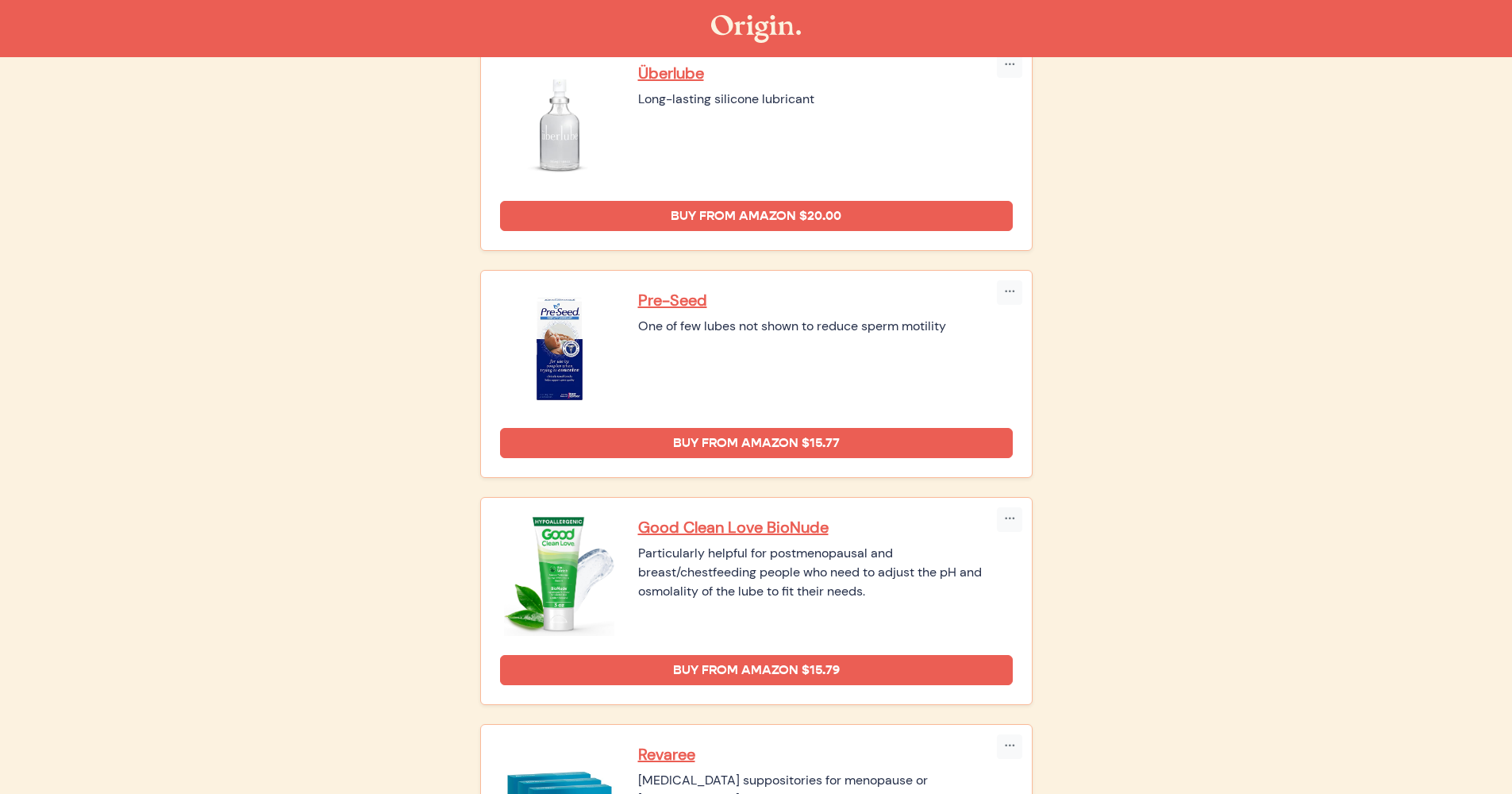
scroll to position [543, 0]
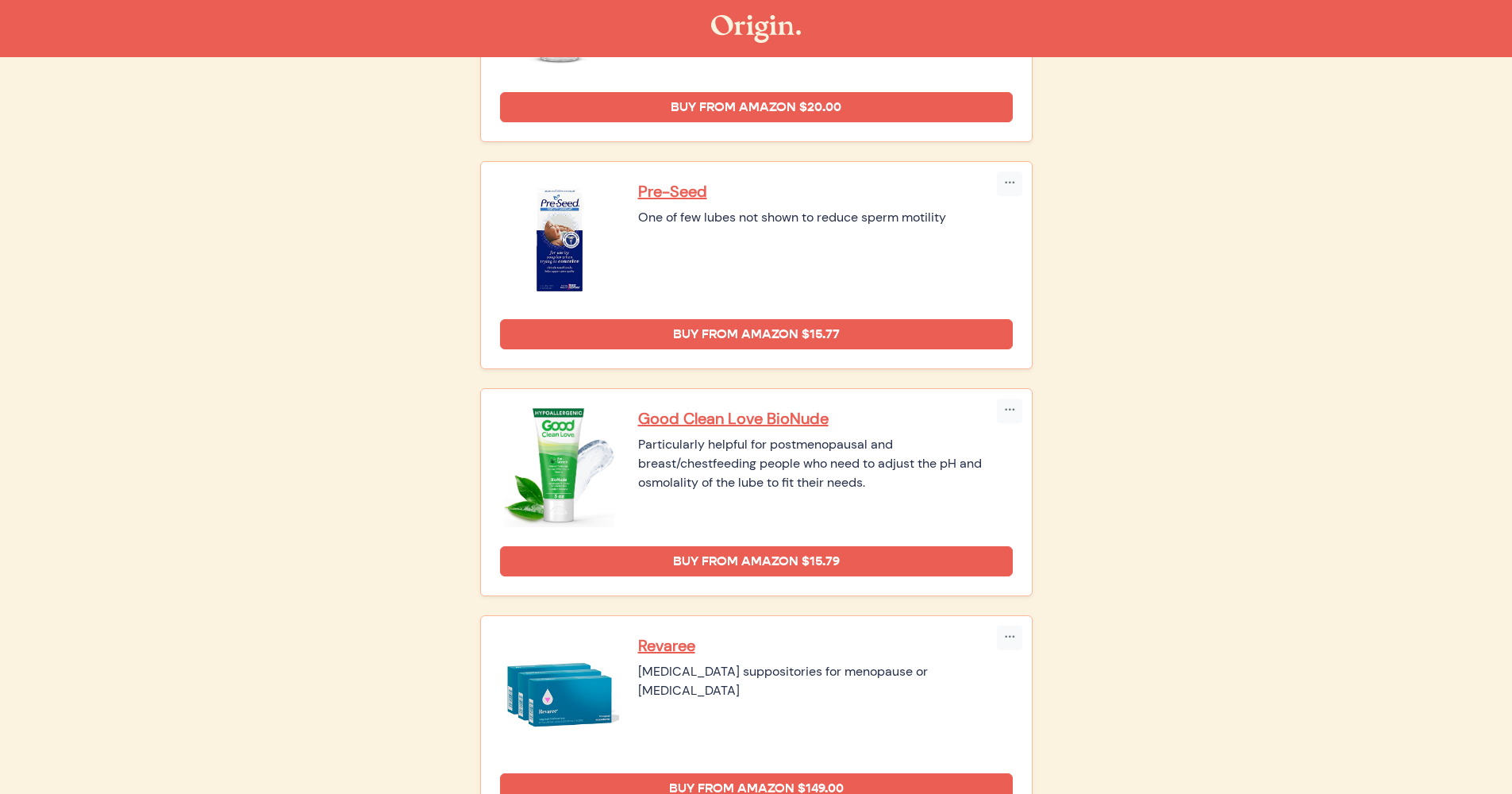
click at [866, 218] on div "One of few lubes not shown to reduce sperm motility" at bounding box center [826, 217] width 374 height 19
click at [865, 219] on div "One of few lubes not shown to reduce sperm motility" at bounding box center [826, 217] width 374 height 19
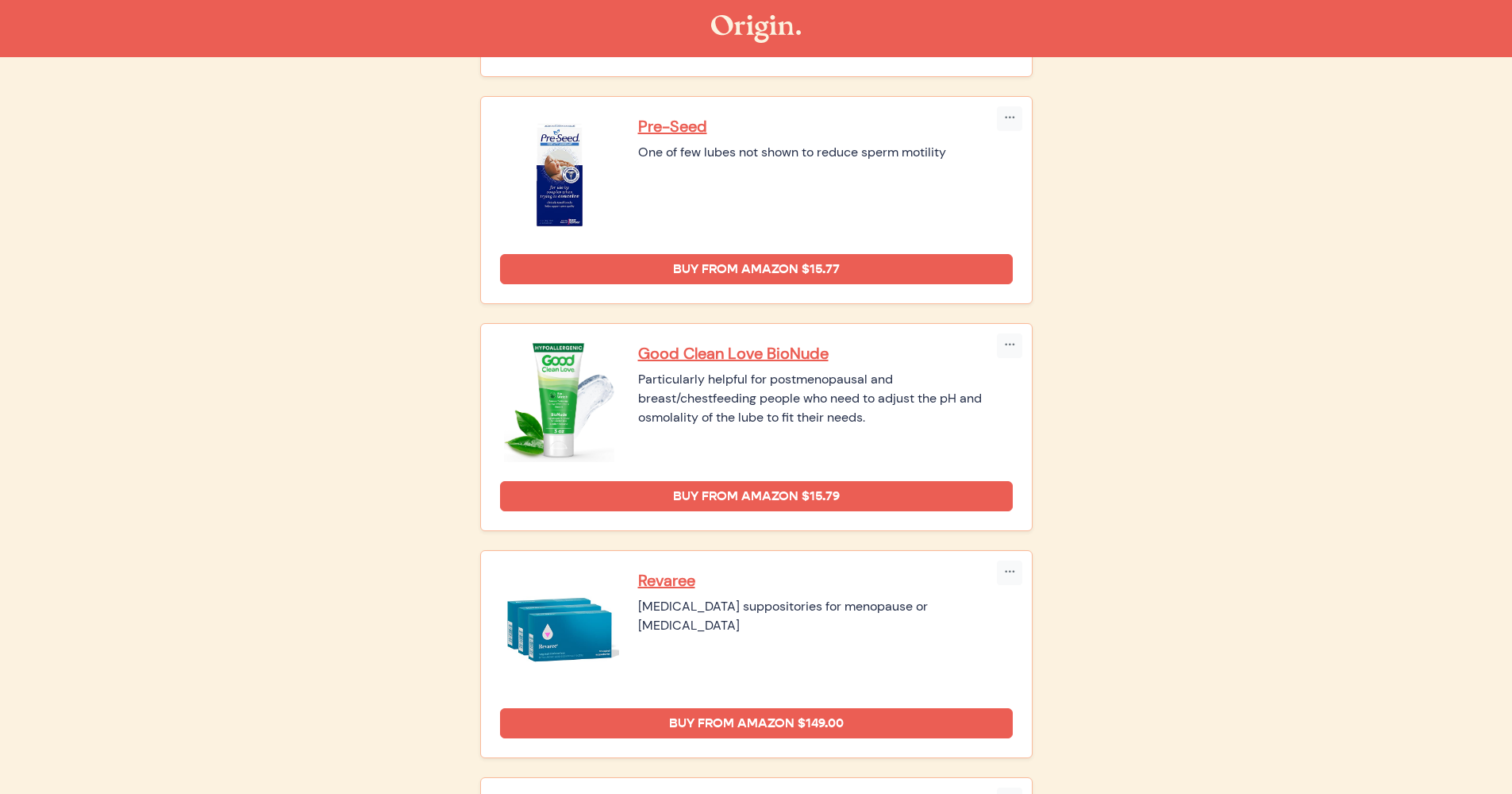
click at [999, 409] on div "Particularly helpful for postmenopausal and breast/chestfeeding people who need…" at bounding box center [826, 399] width 374 height 57
click at [934, 398] on div "Particularly helpful for postmenopausal and breast/chestfeeding people who need…" at bounding box center [826, 399] width 374 height 57
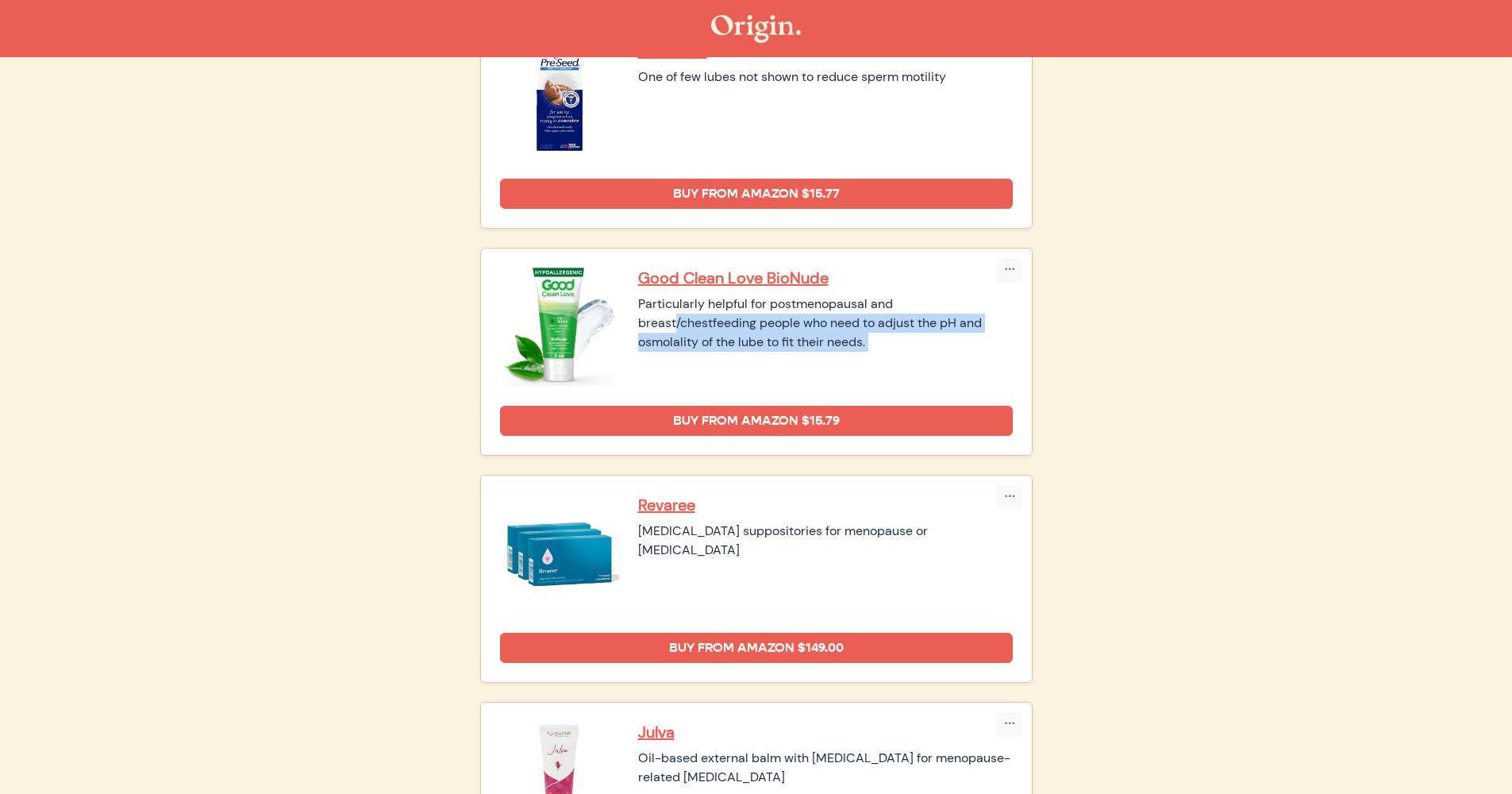
click at [889, 355] on div "Good Clean Love BioNude Particularly helpful for postmenopausal and breast/ches…" at bounding box center [826, 327] width 374 height 119
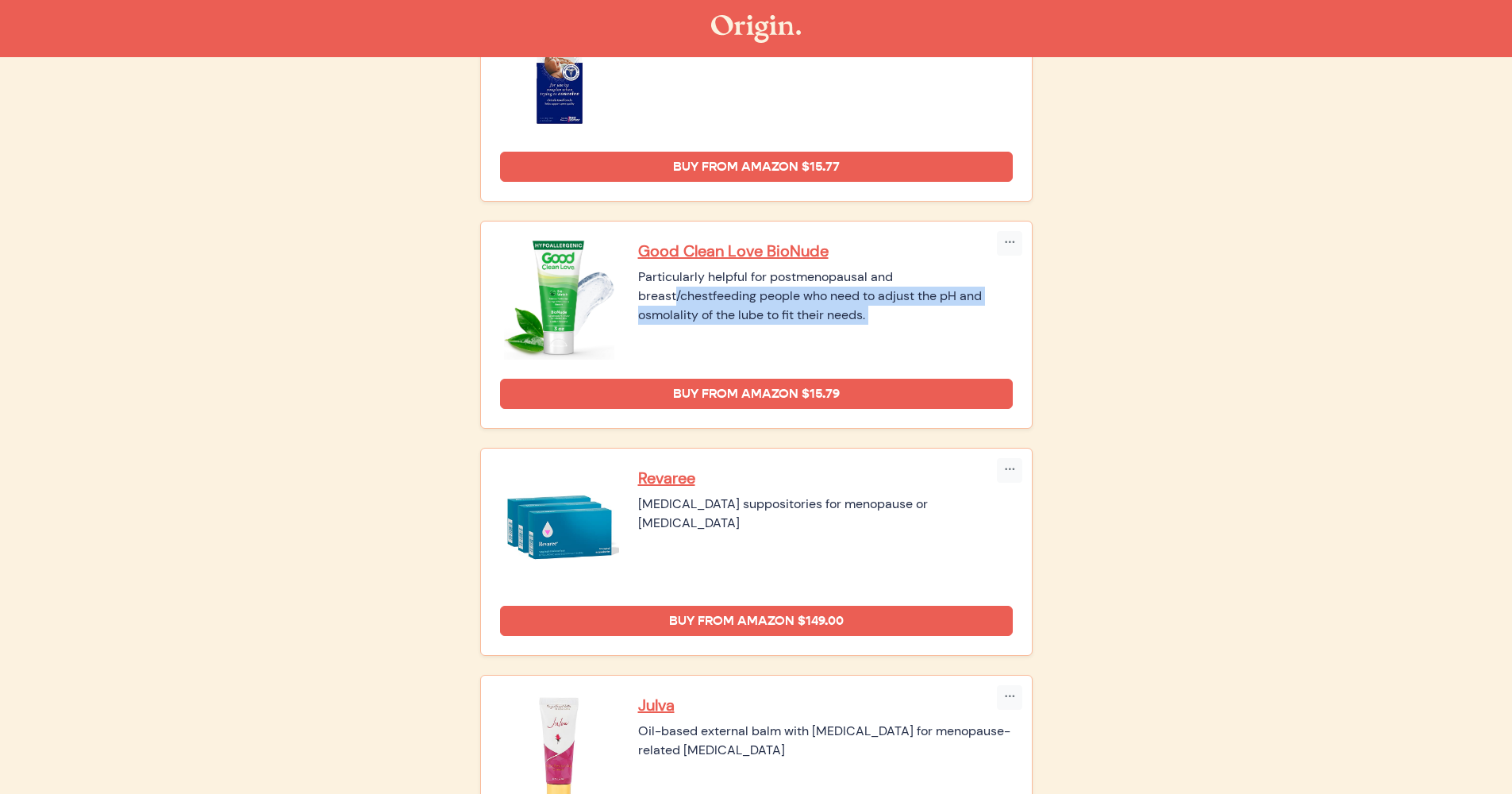
scroll to position [0, 0]
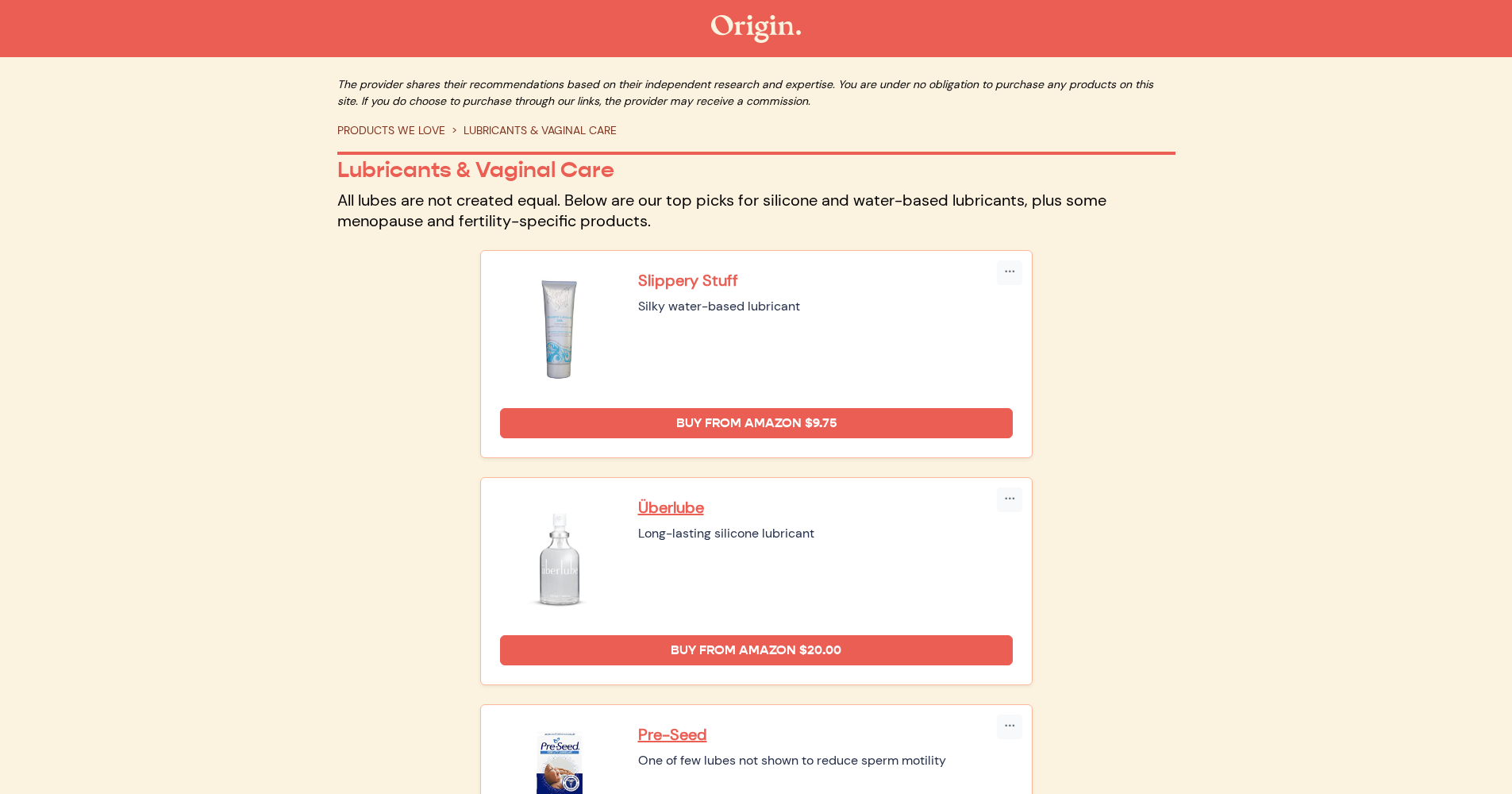
click at [708, 279] on p "Slippery Stuff" at bounding box center [826, 280] width 374 height 21
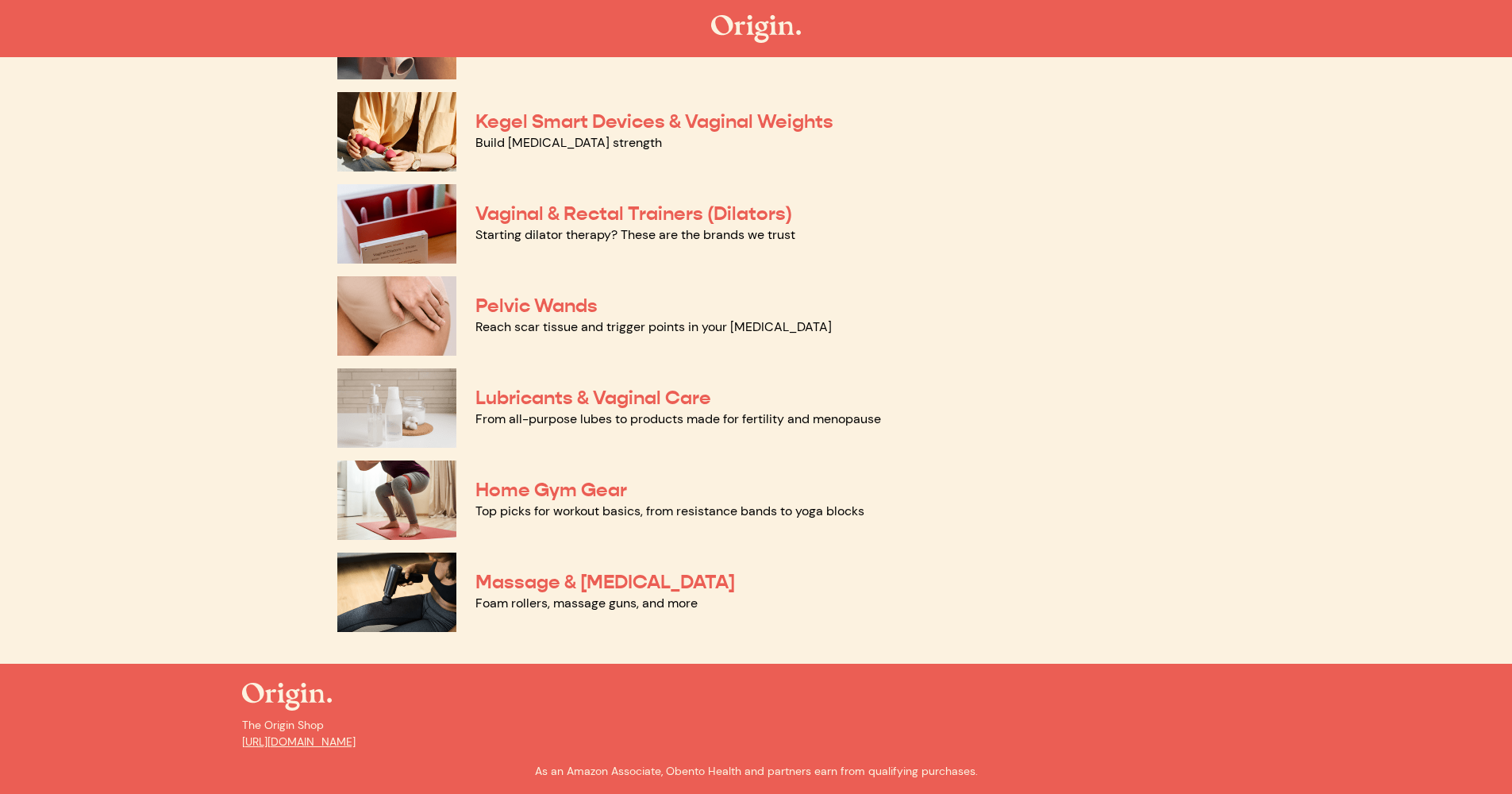
scroll to position [514, 0]
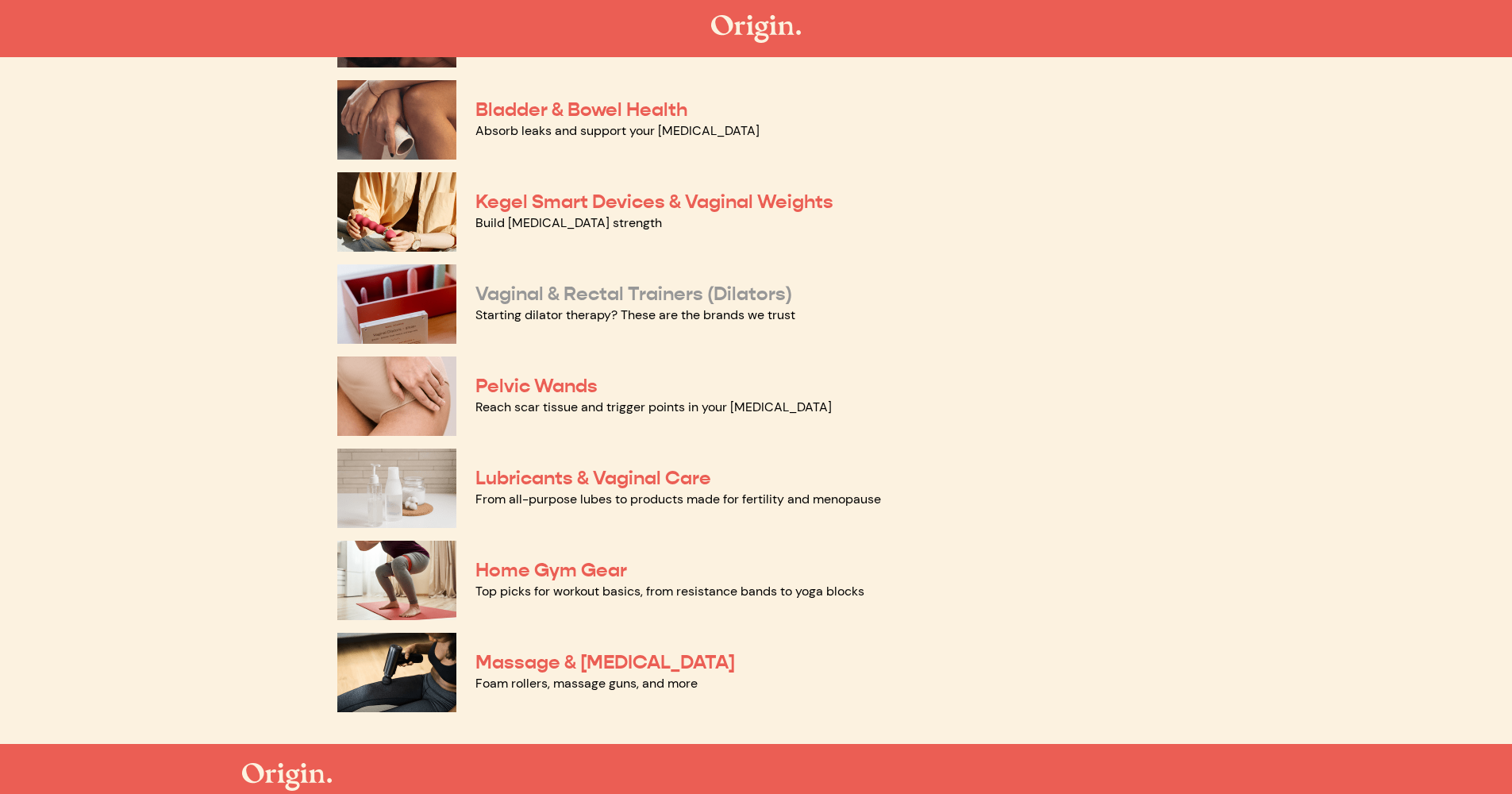
click at [584, 292] on link "Vaginal & Rectal Trainers (Dilators)" at bounding box center [634, 293] width 317 height 24
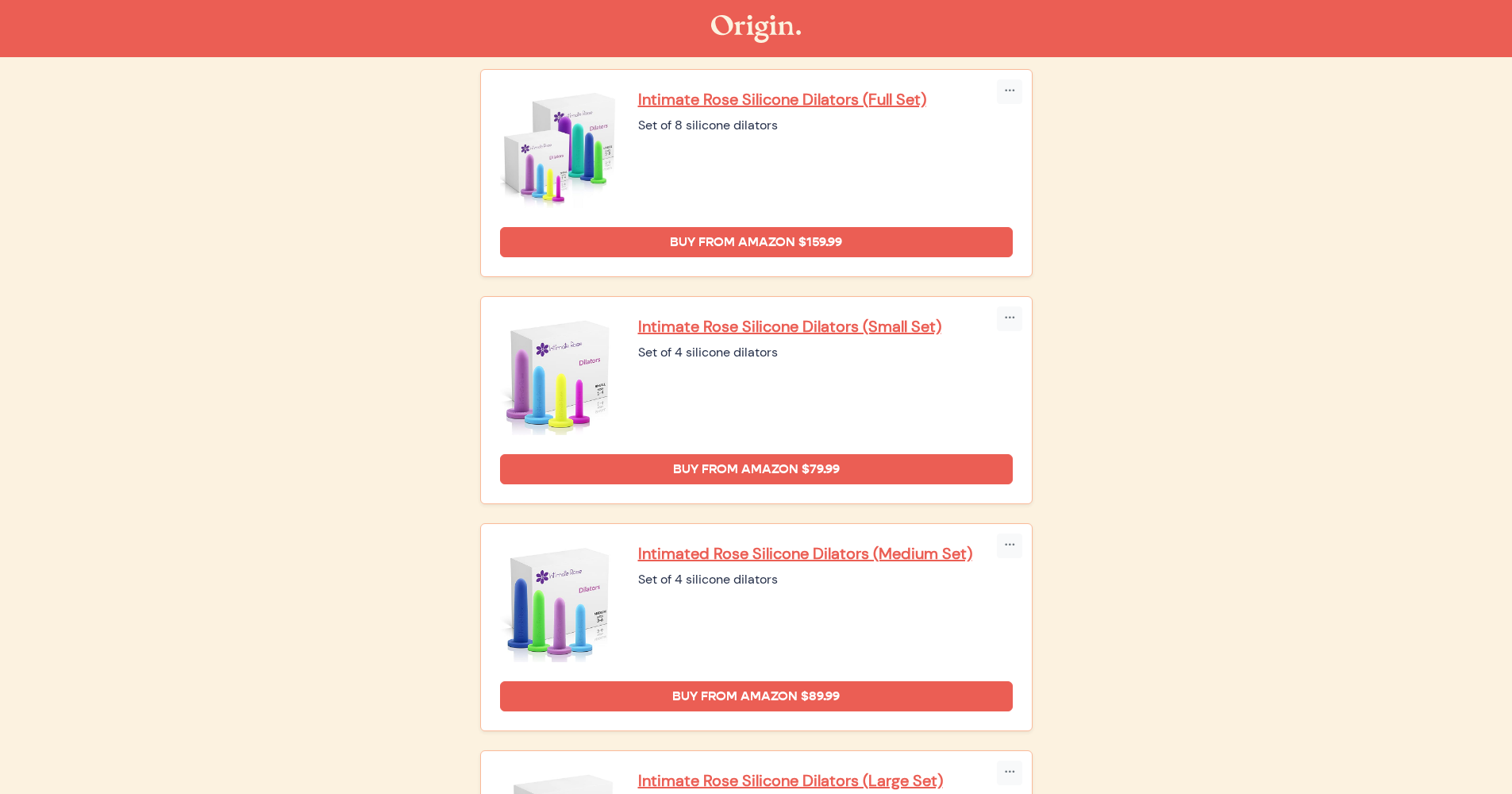
scroll to position [212, 0]
